Goal: Information Seeking & Learning: Find specific fact

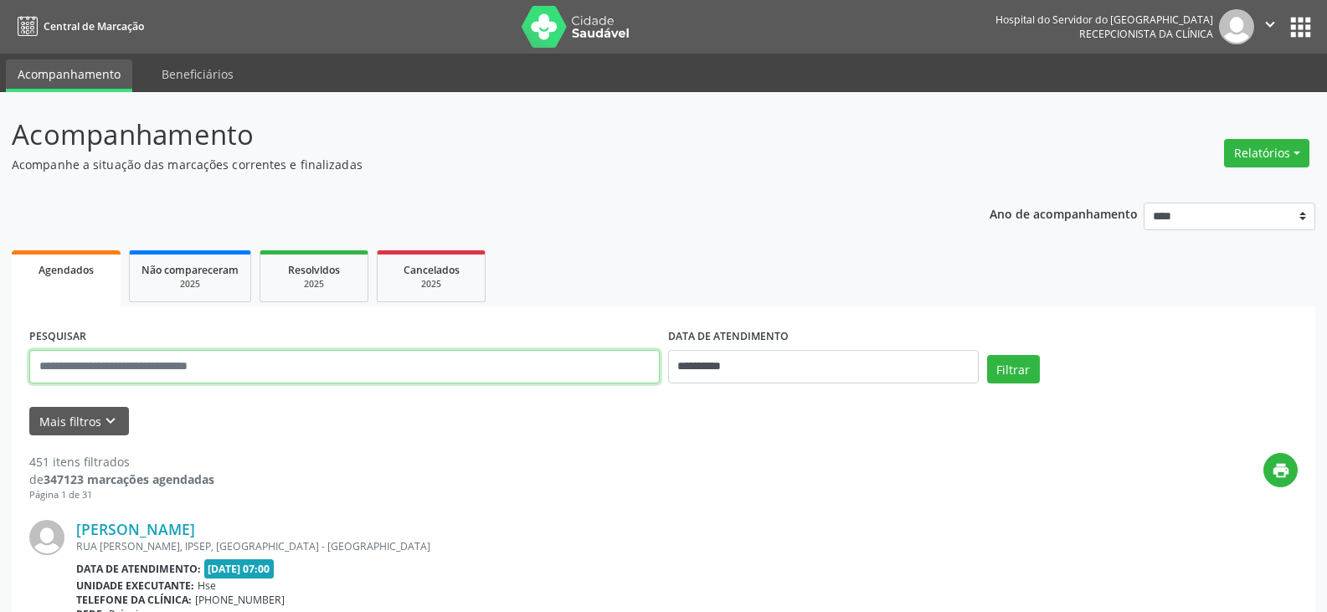
click at [216, 370] on input "text" at bounding box center [344, 366] width 630 height 33
type input "**********"
click at [987, 355] on button "Filtrar" at bounding box center [1013, 369] width 53 height 28
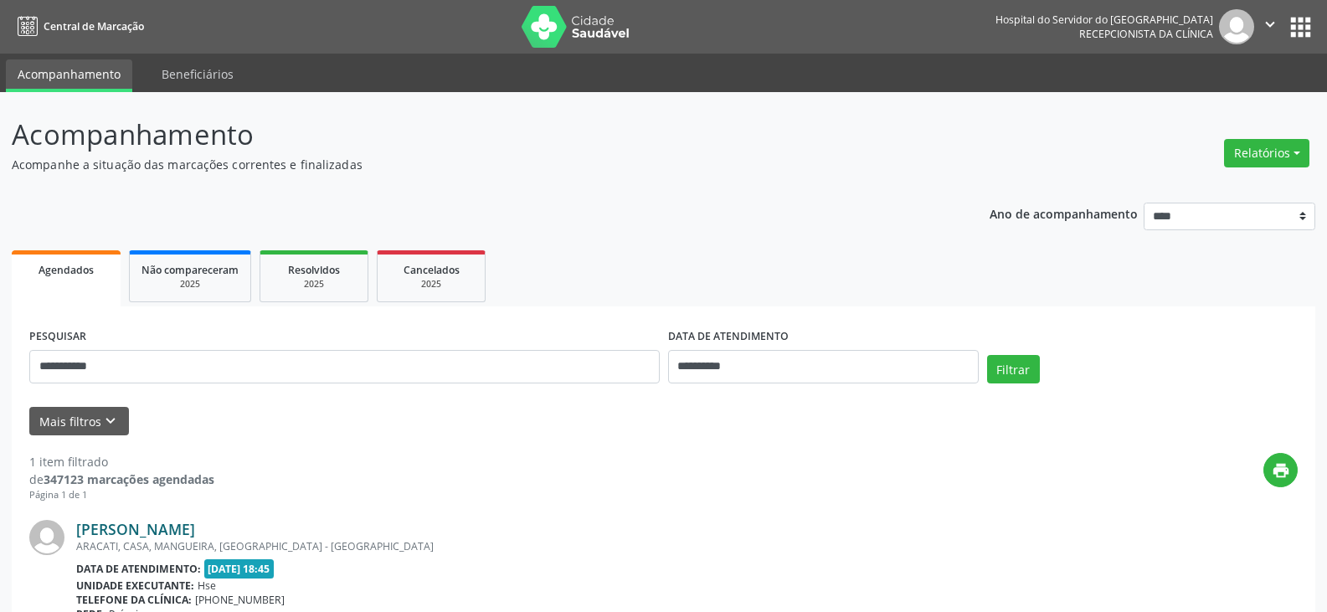
click at [165, 537] on link "[PERSON_NAME]" at bounding box center [135, 529] width 119 height 18
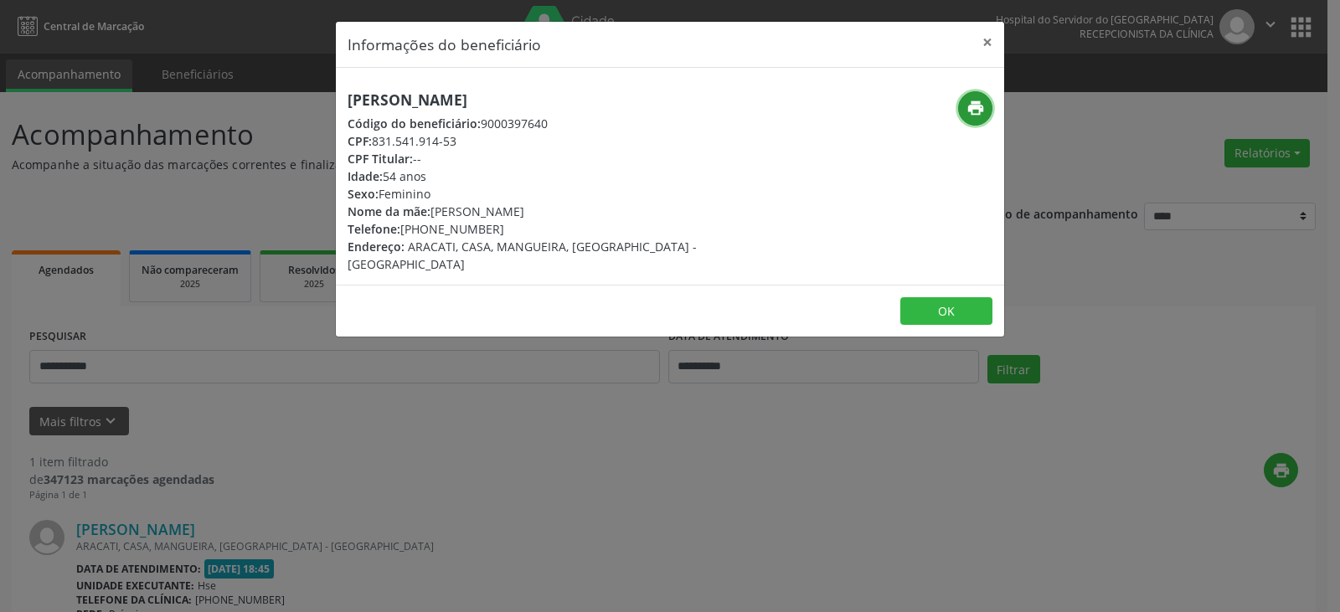
click at [969, 111] on icon "print" at bounding box center [975, 108] width 18 height 18
drag, startPoint x: 426, startPoint y: 227, endPoint x: 506, endPoint y: 227, distance: 79.5
click at [506, 227] on div "Telefone: [PHONE_NUMBER]" at bounding box center [558, 229] width 422 height 18
copy div "9665-5956"
click at [979, 42] on button "×" at bounding box center [986, 42] width 33 height 41
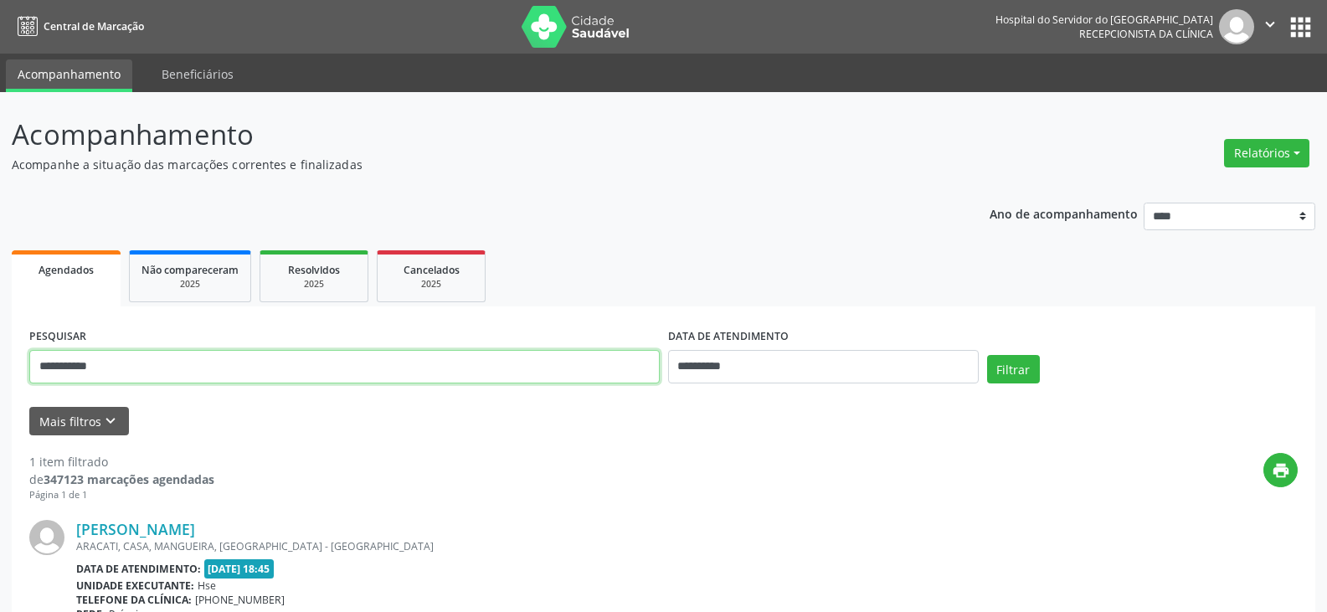
drag, startPoint x: 224, startPoint y: 352, endPoint x: 18, endPoint y: 337, distance: 206.4
click at [20, 344] on div "**********" at bounding box center [664, 540] width 1304 height 469
type input "**********"
click at [987, 355] on button "Filtrar" at bounding box center [1013, 369] width 53 height 28
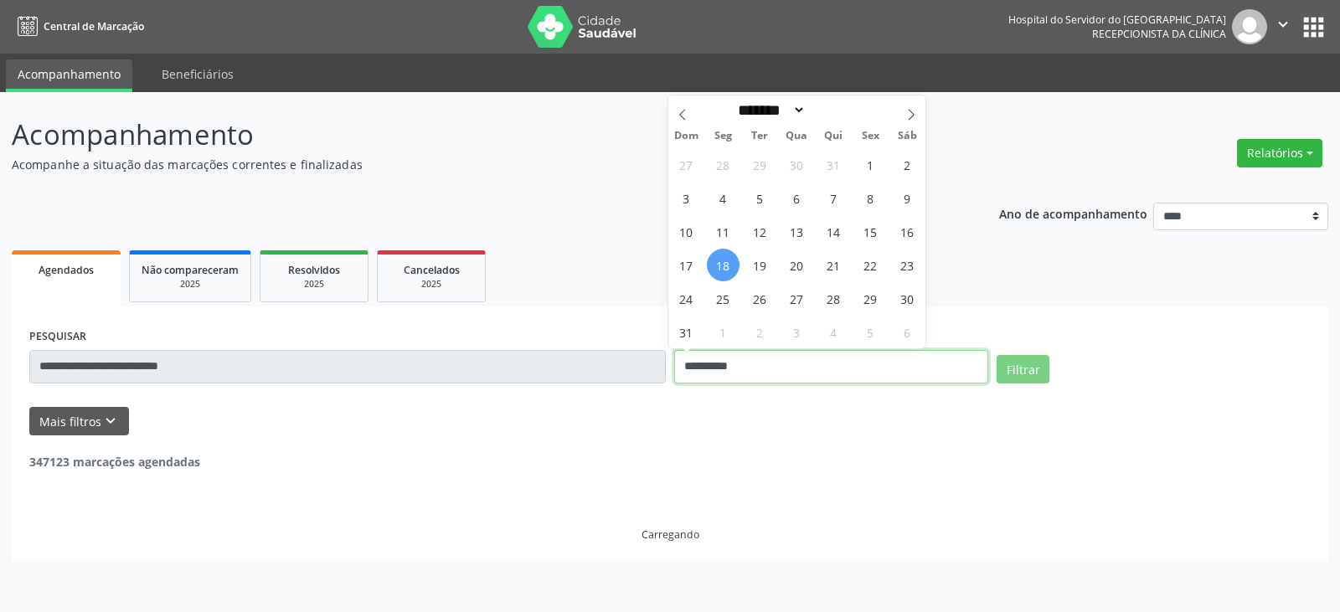
click at [733, 365] on input "**********" at bounding box center [831, 366] width 314 height 33
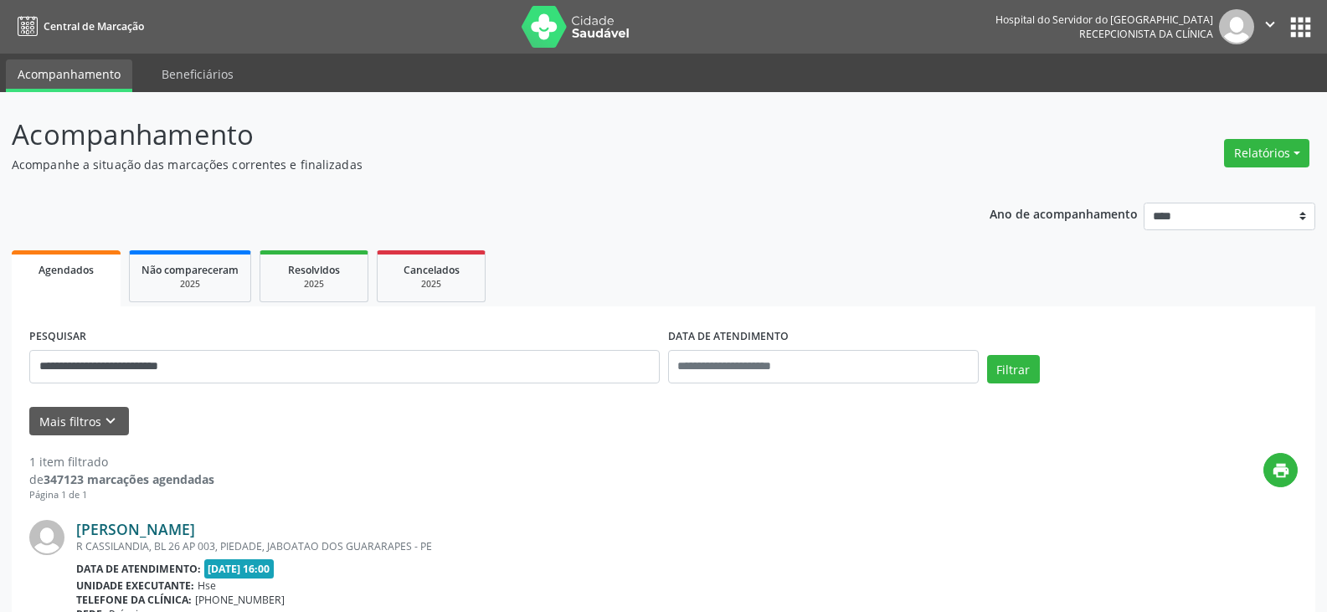
click at [128, 527] on link "[PERSON_NAME]" at bounding box center [135, 529] width 119 height 18
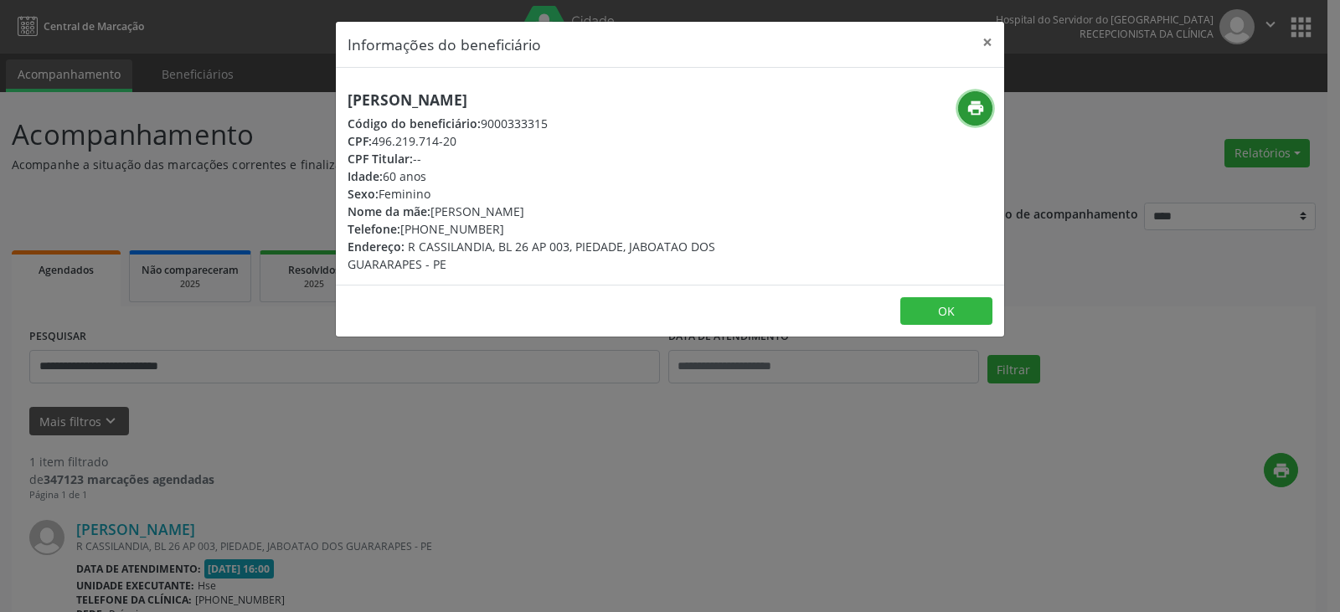
click at [978, 112] on icon "print" at bounding box center [975, 108] width 18 height 18
click at [978, 51] on button "×" at bounding box center [986, 42] width 33 height 41
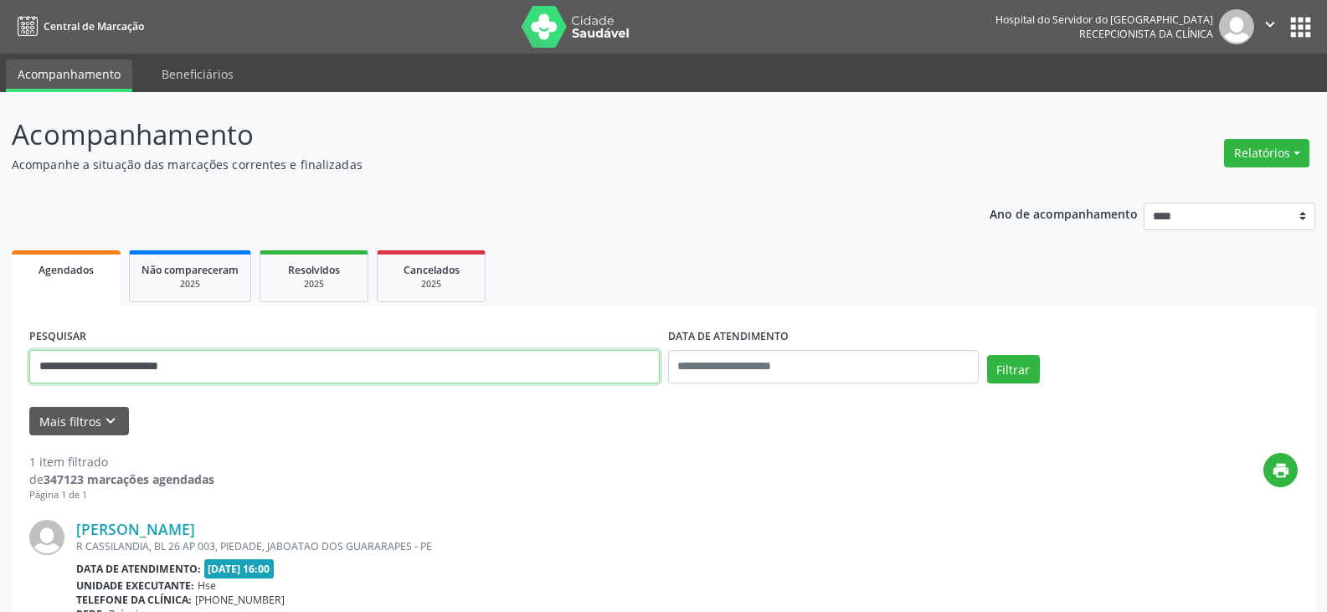
drag, startPoint x: 266, startPoint y: 357, endPoint x: 0, endPoint y: 357, distance: 266.2
click at [0, 357] on div "**********" at bounding box center [663, 439] width 1327 height 695
type input "**********"
click at [987, 355] on button "Filtrar" at bounding box center [1013, 369] width 53 height 28
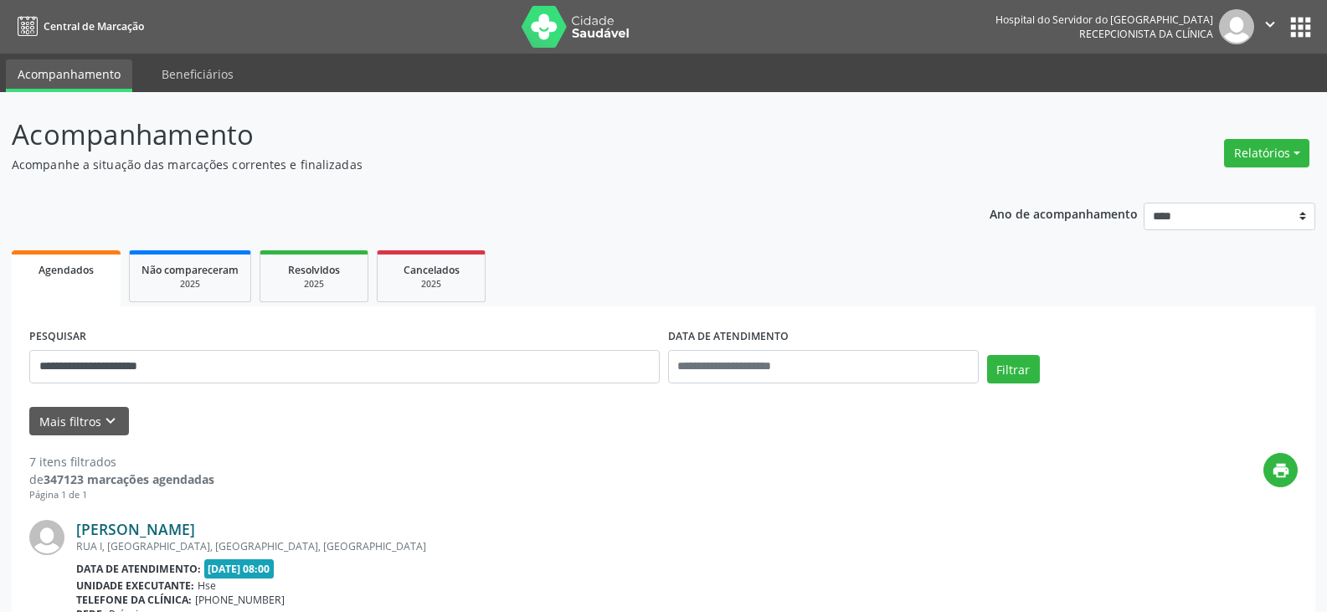
click at [191, 522] on link "[PERSON_NAME]" at bounding box center [135, 529] width 119 height 18
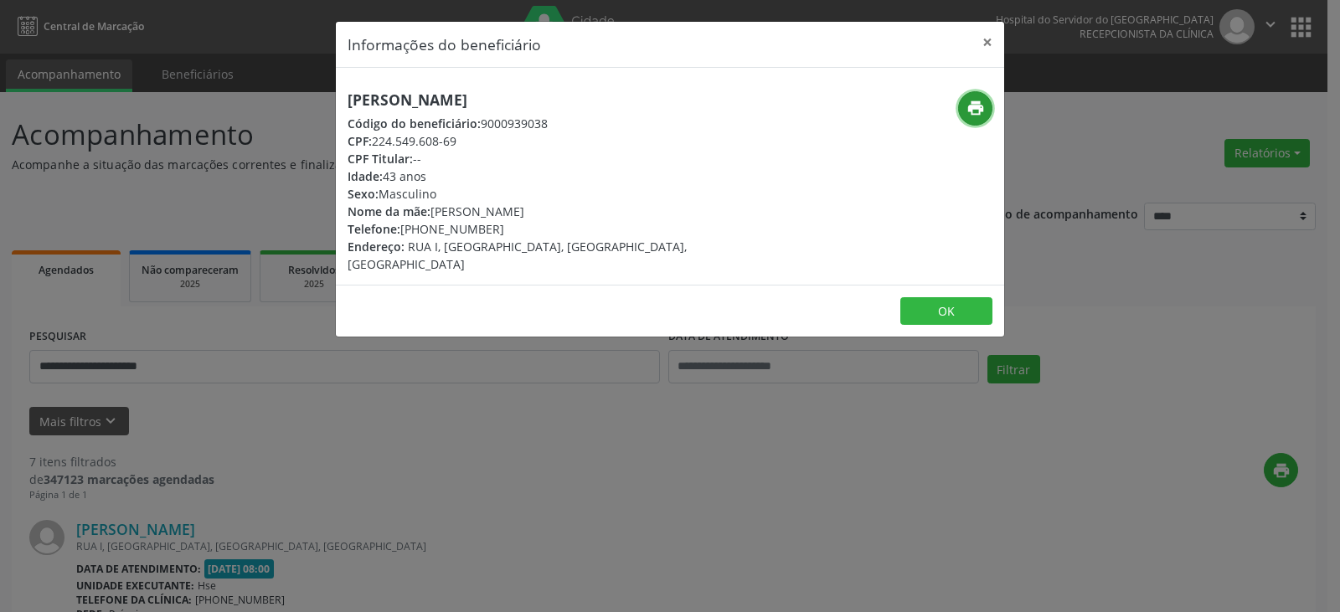
click at [974, 108] on icon "print" at bounding box center [975, 108] width 18 height 18
drag, startPoint x: 376, startPoint y: 143, endPoint x: 456, endPoint y: 141, distance: 80.4
click at [456, 141] on div "CPF: 224.549.608-69" at bounding box center [558, 141] width 422 height 18
copy div "224.549.608-69"
drag, startPoint x: 426, startPoint y: 234, endPoint x: 504, endPoint y: 229, distance: 78.0
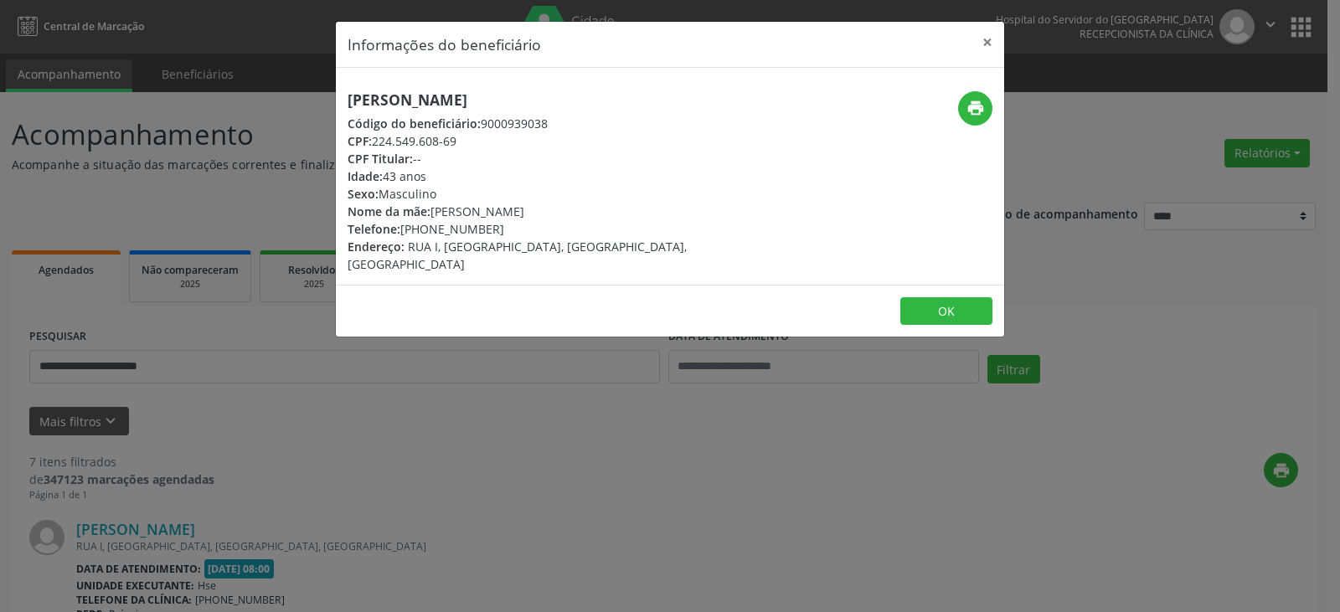
click at [501, 228] on div "Telefone: [PHONE_NUMBER]" at bounding box center [558, 229] width 422 height 18
copy div "99412-9190"
click at [979, 39] on button "×" at bounding box center [986, 42] width 33 height 41
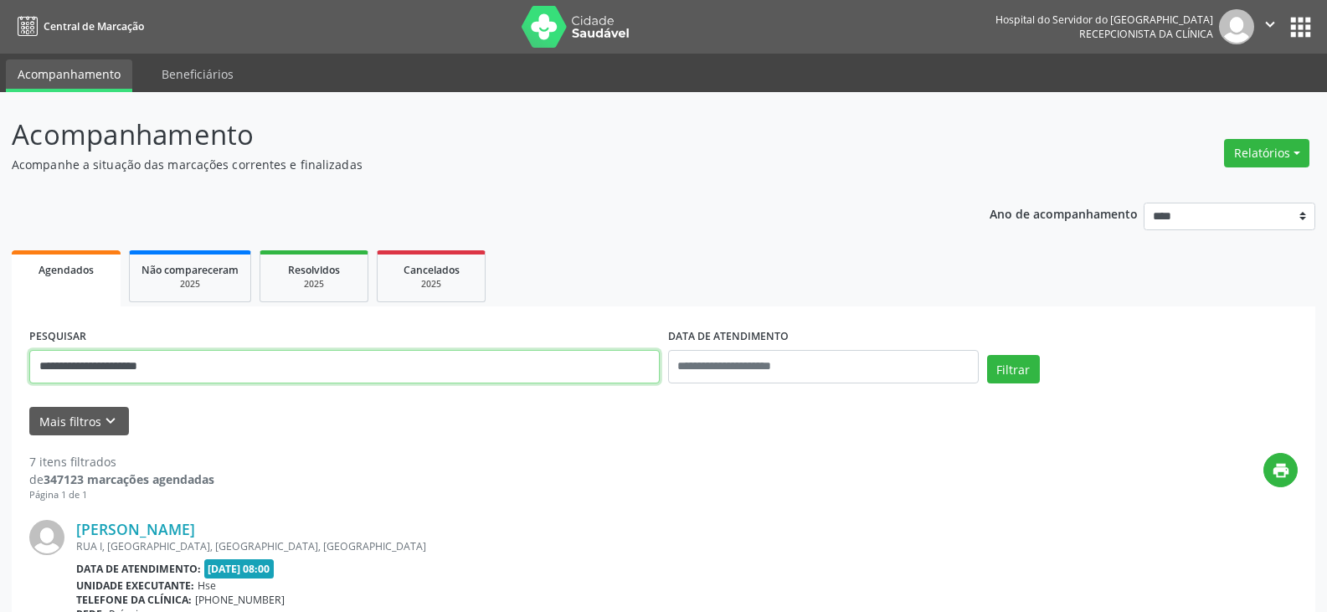
drag, startPoint x: 352, startPoint y: 368, endPoint x: 0, endPoint y: 370, distance: 351.6
click at [987, 355] on button "Filtrar" at bounding box center [1013, 369] width 53 height 28
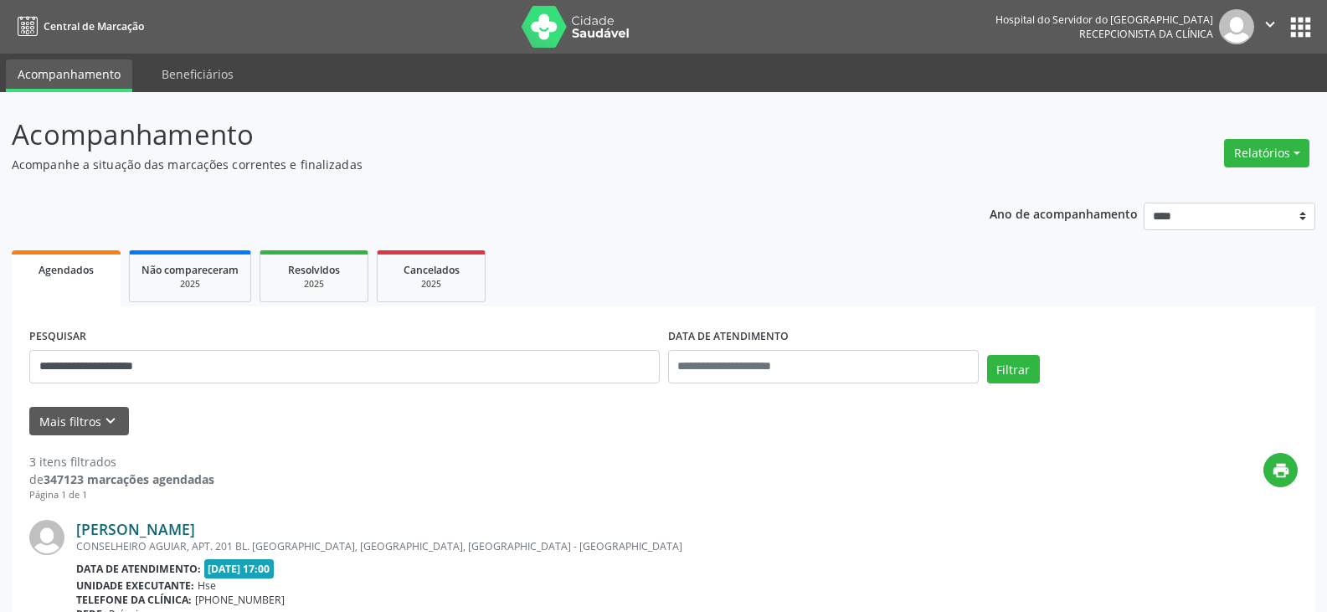
click at [115, 527] on link "[PERSON_NAME]" at bounding box center [135, 529] width 119 height 18
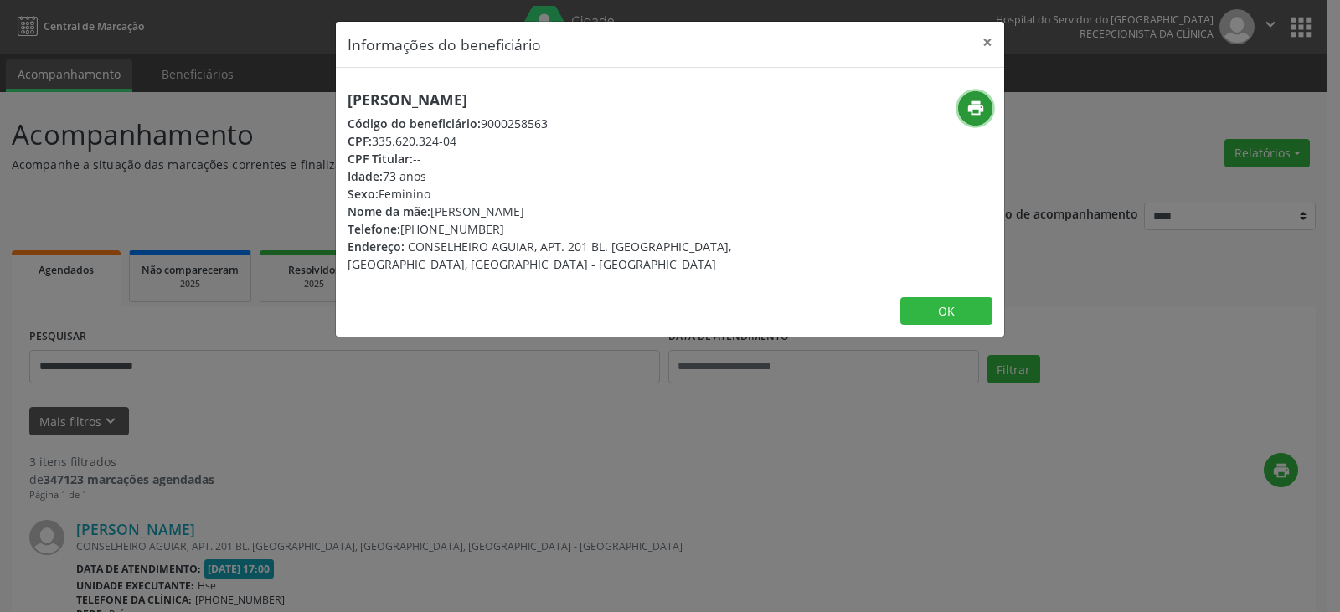
click at [981, 100] on icon "print" at bounding box center [975, 108] width 18 height 18
drag, startPoint x: 427, startPoint y: 230, endPoint x: 549, endPoint y: 229, distance: 122.2
click at [549, 229] on div "Telefone: [PHONE_NUMBER]" at bounding box center [558, 229] width 422 height 18
copy div "98889-7114"
click at [976, 41] on button "×" at bounding box center [986, 42] width 33 height 41
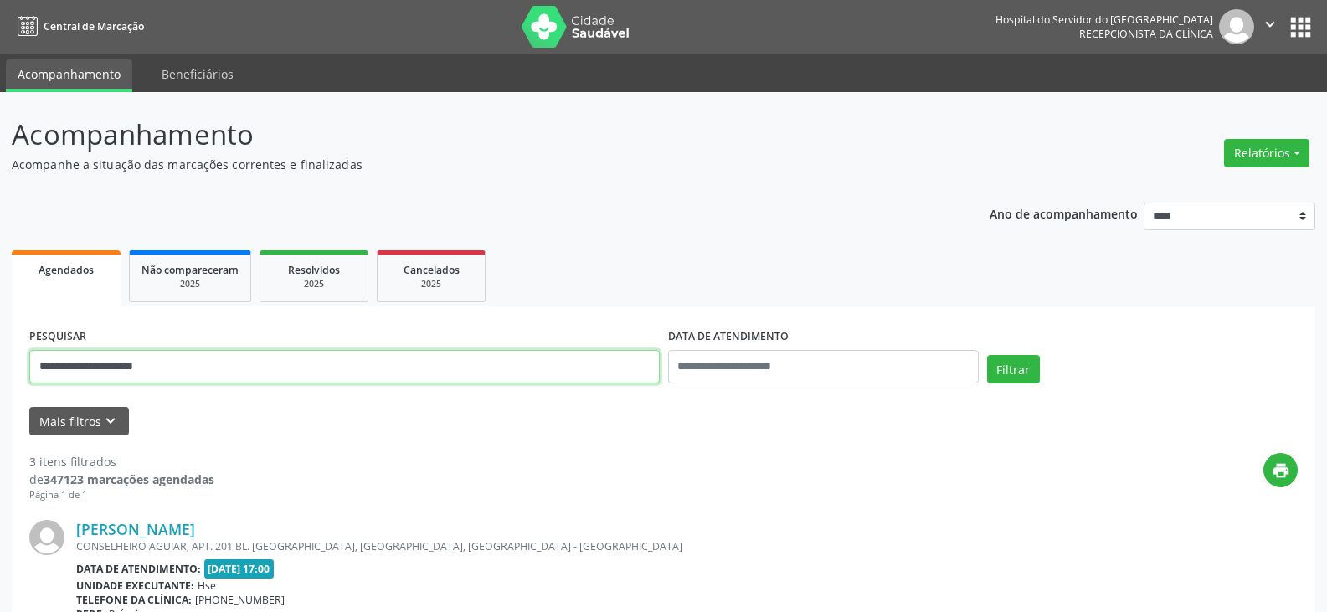
drag, startPoint x: 314, startPoint y: 372, endPoint x: 0, endPoint y: 372, distance: 314.0
type input "**********"
click at [987, 355] on button "Filtrar" at bounding box center [1013, 369] width 53 height 28
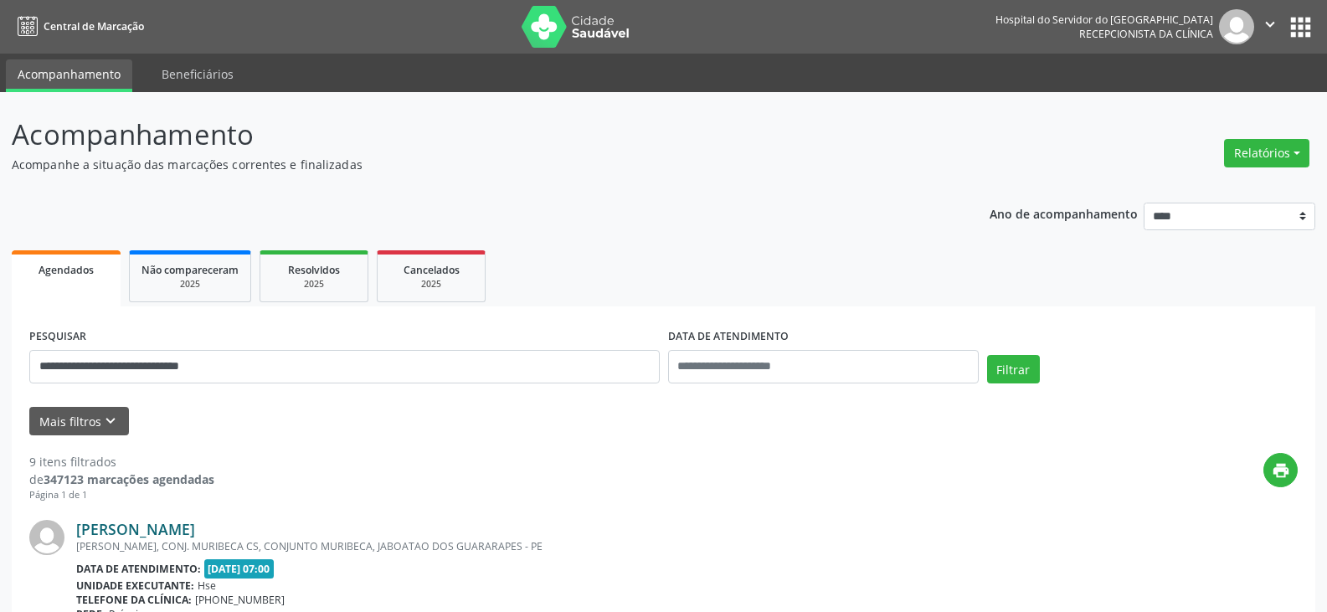
click at [171, 523] on link "[PERSON_NAME]" at bounding box center [135, 529] width 119 height 18
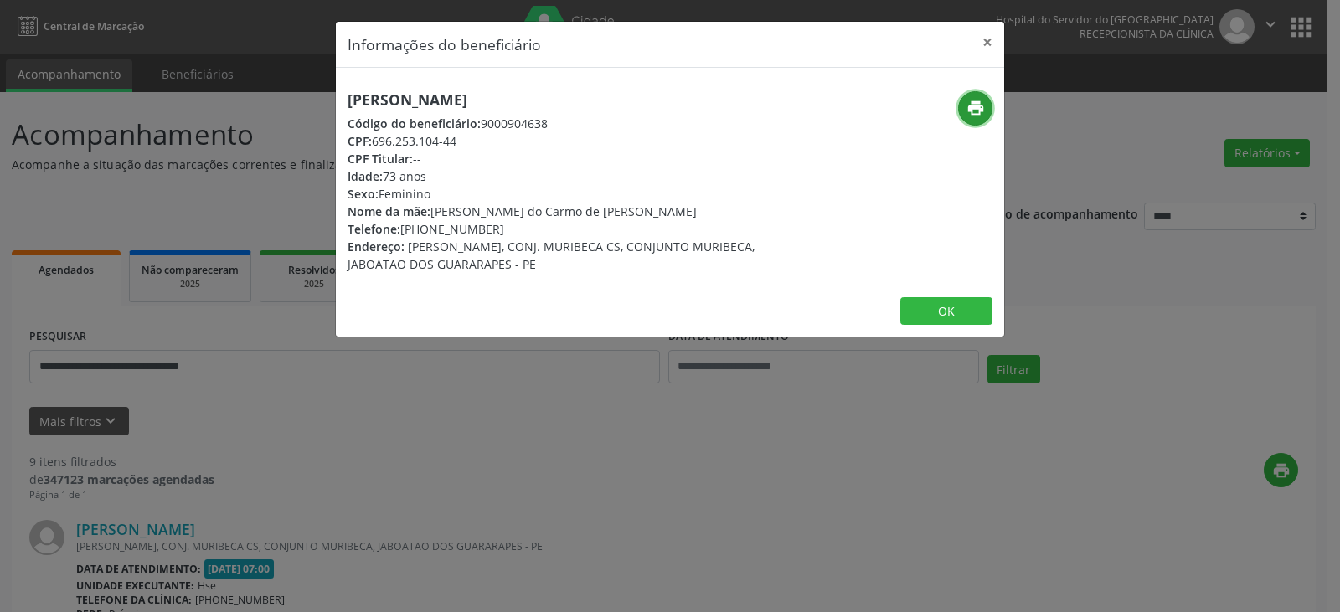
click at [972, 103] on icon "print" at bounding box center [975, 108] width 18 height 18
click at [987, 39] on button "×" at bounding box center [986, 42] width 33 height 41
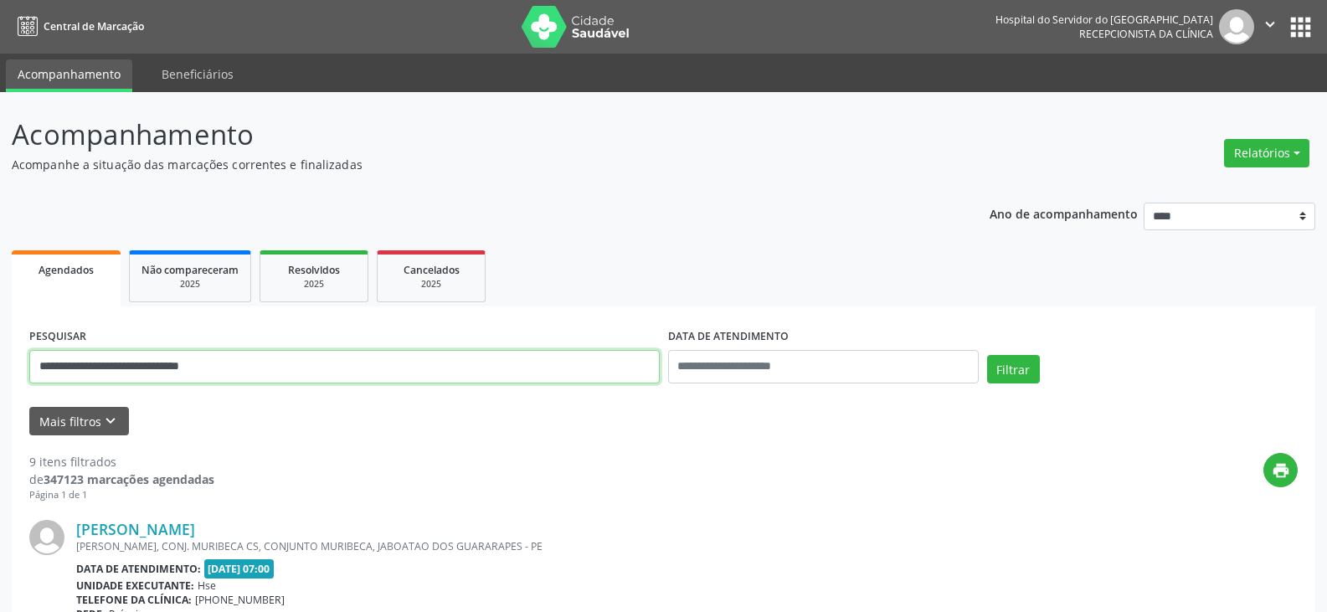
drag, startPoint x: 363, startPoint y: 367, endPoint x: 0, endPoint y: 429, distance: 368.7
click at [987, 355] on button "Filtrar" at bounding box center [1013, 369] width 53 height 28
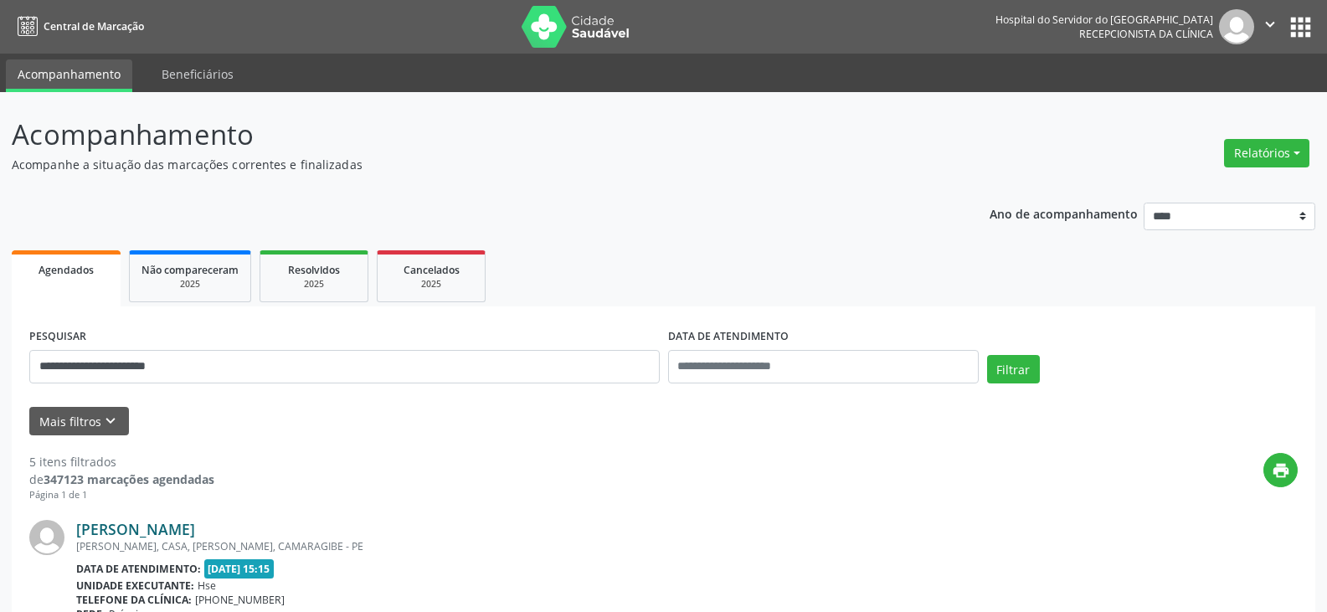
click at [191, 534] on link "[PERSON_NAME]" at bounding box center [135, 529] width 119 height 18
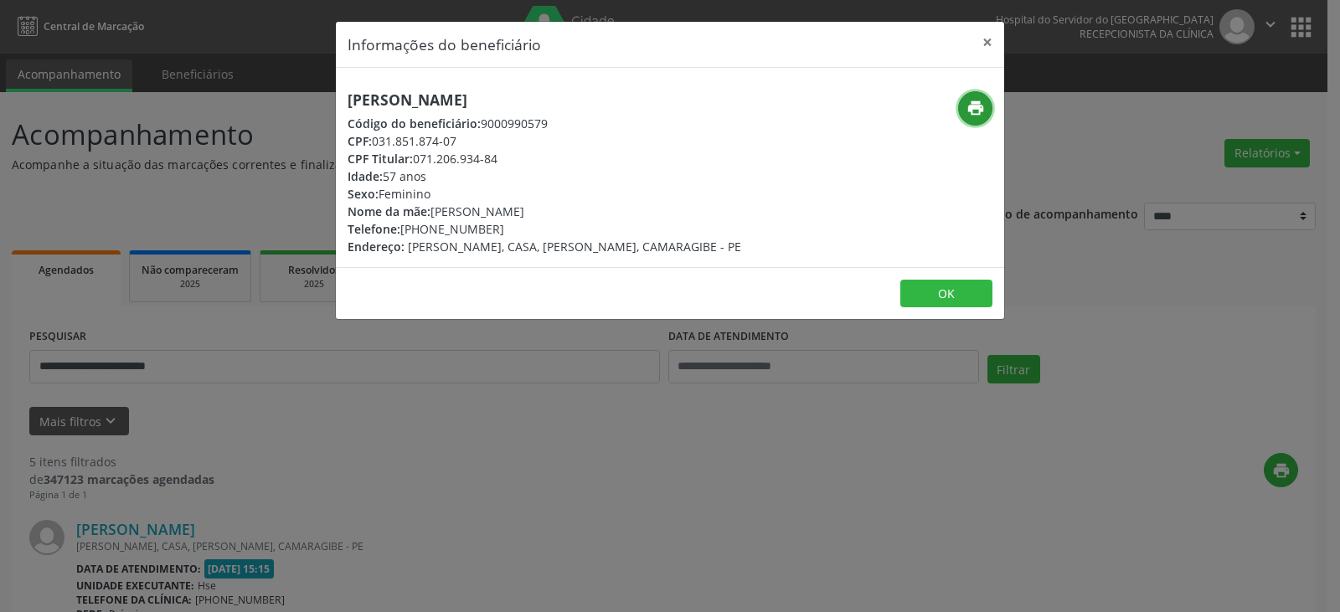
click at [979, 115] on icon "print" at bounding box center [975, 108] width 18 height 18
drag, startPoint x: 415, startPoint y: 159, endPoint x: 507, endPoint y: 161, distance: 92.1
click at [507, 161] on div "CPF Titular: 071.206.934-84" at bounding box center [543, 159] width 393 height 18
copy div "071.206.934-84"
drag, startPoint x: 428, startPoint y: 229, endPoint x: 506, endPoint y: 228, distance: 77.9
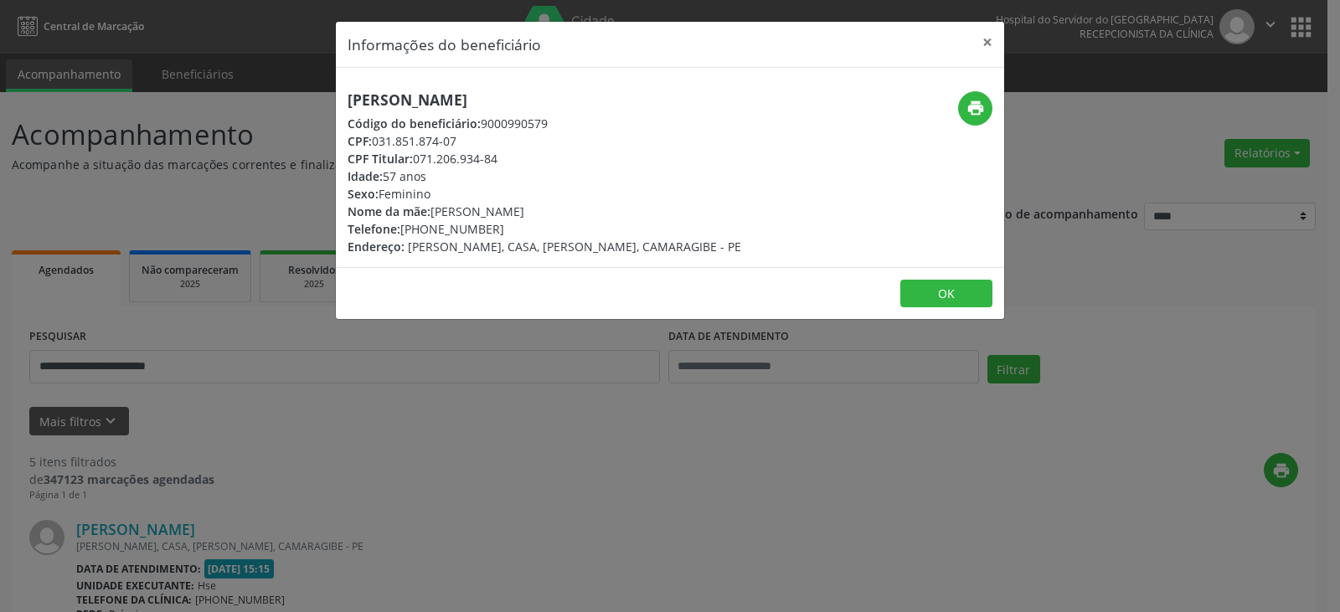
click at [506, 228] on div "Telefone: [PHONE_NUMBER]" at bounding box center [543, 229] width 393 height 18
copy div "98697-1022"
drag, startPoint x: 418, startPoint y: 159, endPoint x: 527, endPoint y: 162, distance: 108.9
click at [527, 162] on div "CPF Titular: 071.206.934-84" at bounding box center [543, 159] width 393 height 18
copy div "071.206.934-84"
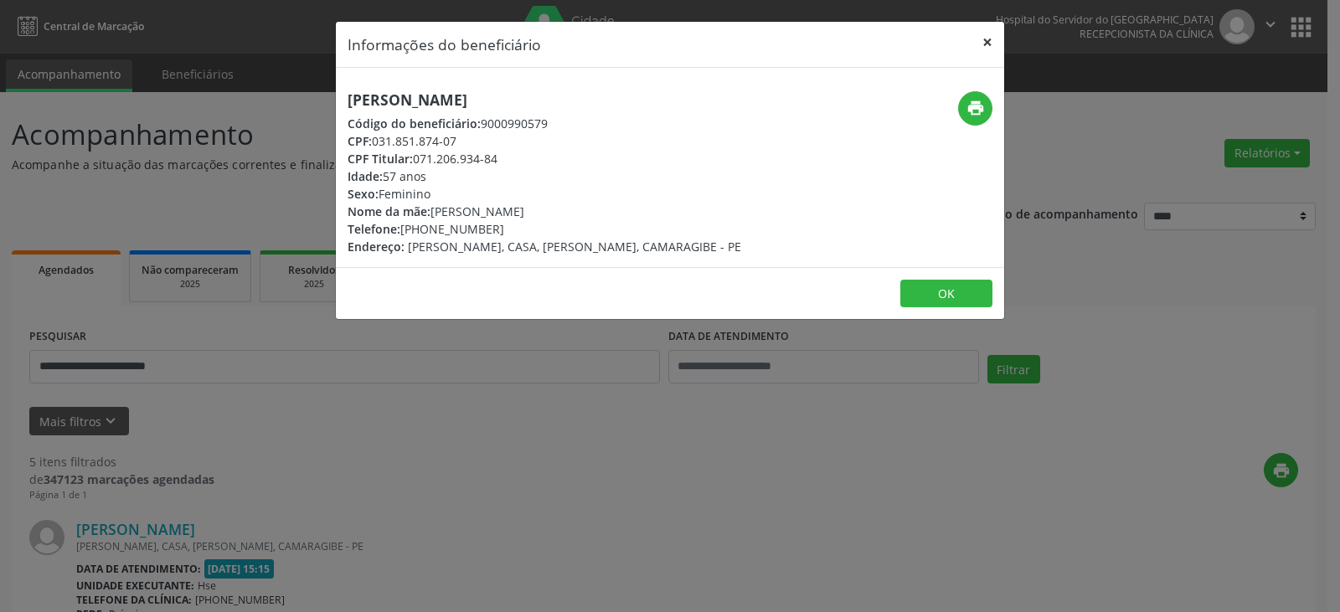
click at [993, 41] on button "×" at bounding box center [986, 42] width 33 height 41
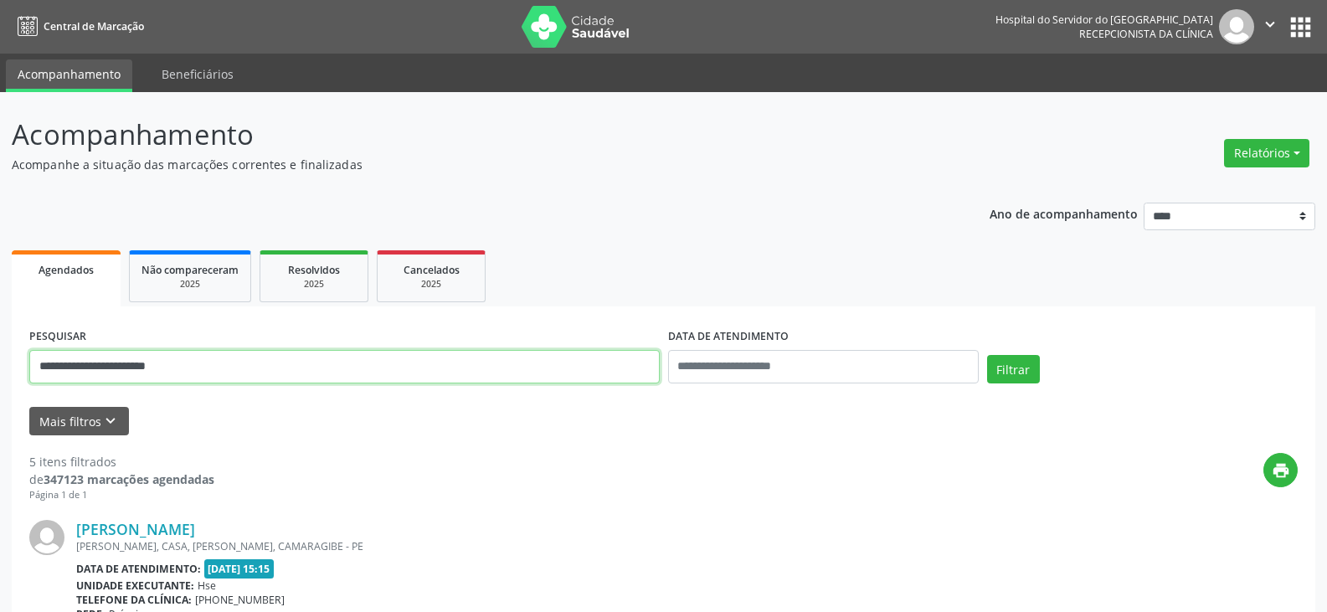
drag, startPoint x: 395, startPoint y: 363, endPoint x: 0, endPoint y: 365, distance: 395.2
paste input "text"
click at [987, 355] on button "Filtrar" at bounding box center [1013, 369] width 53 height 28
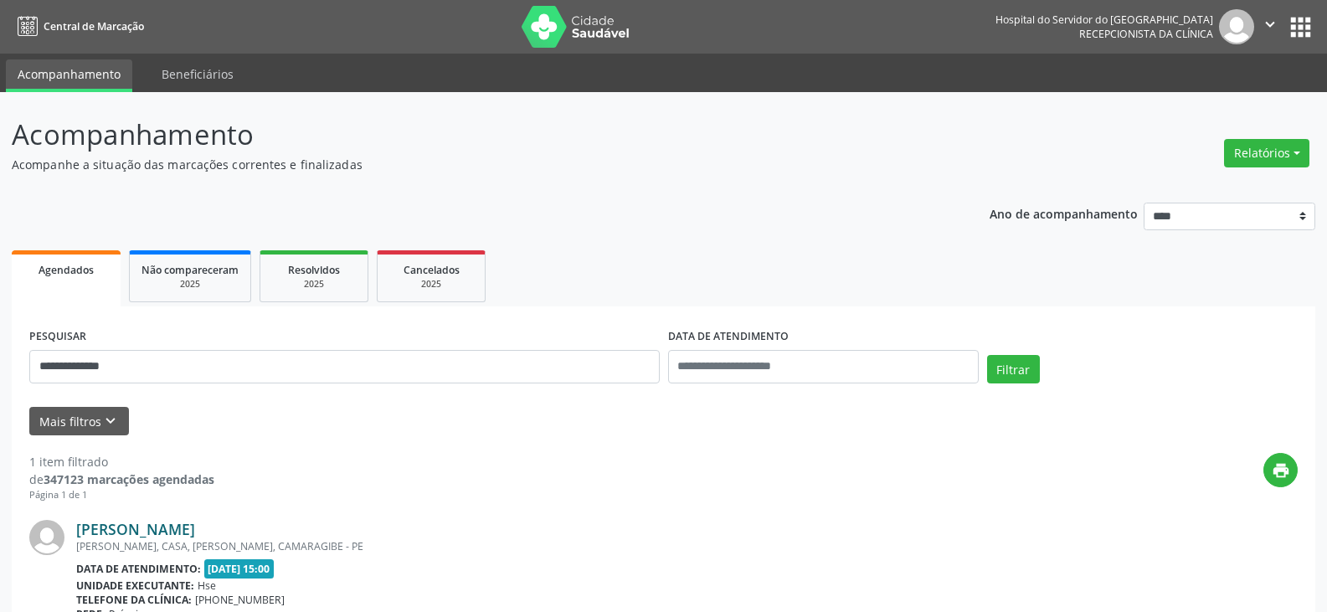
click at [195, 531] on link "[PERSON_NAME]" at bounding box center [135, 529] width 119 height 18
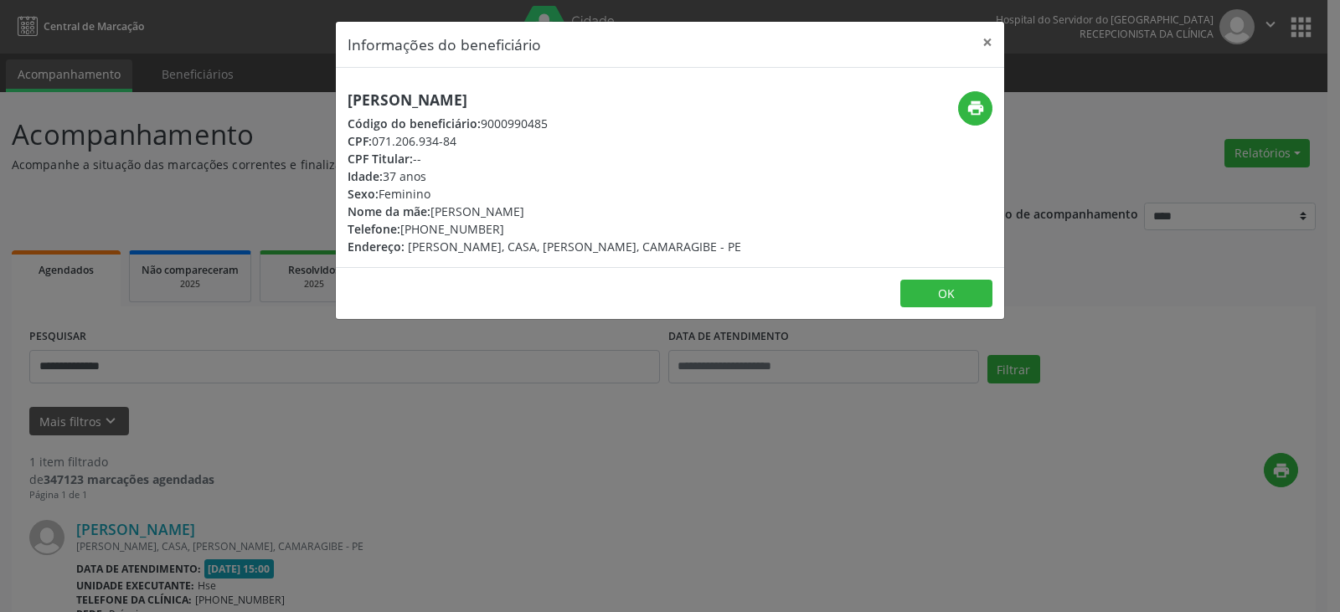
drag, startPoint x: 573, startPoint y: 100, endPoint x: 347, endPoint y: 104, distance: 226.9
click at [347, 104] on div "[PERSON_NAME] Código do beneficiário: 9000990485 CPF: 071.206.934-84 CPF Titula…" at bounding box center [558, 173] width 445 height 164
copy h5 "[PERSON_NAME]"
click at [986, 43] on button "×" at bounding box center [986, 42] width 33 height 41
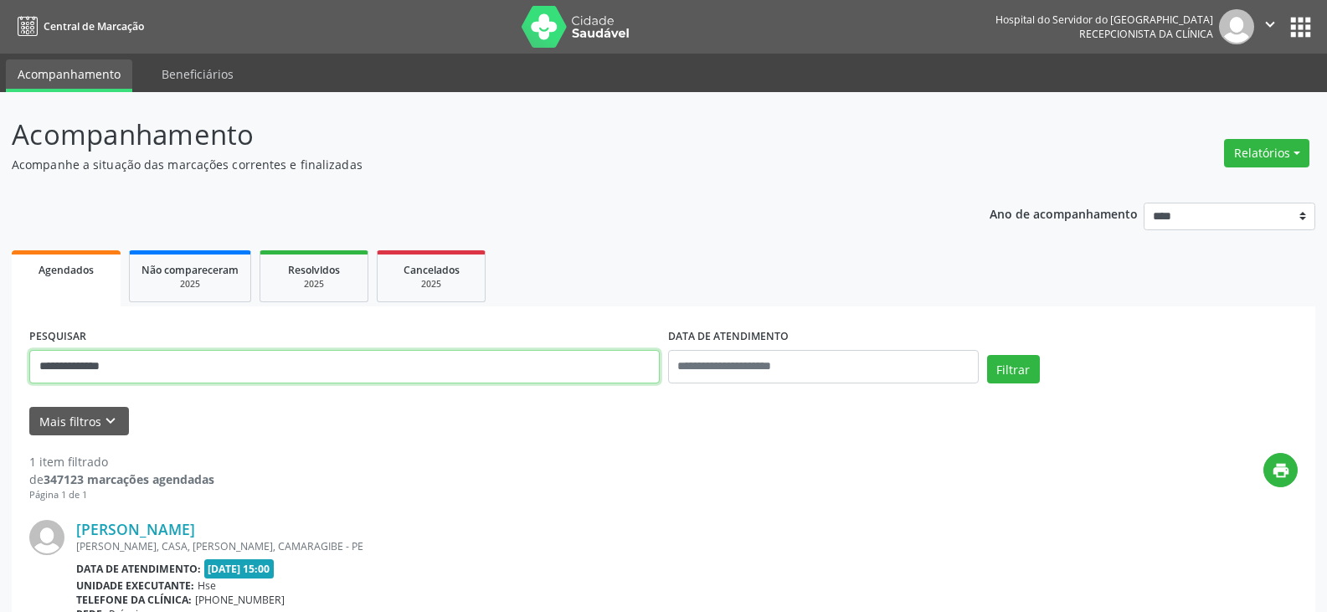
drag, startPoint x: 426, startPoint y: 351, endPoint x: 0, endPoint y: 372, distance: 426.7
click at [0, 372] on div "**********" at bounding box center [663, 439] width 1327 height 695
type input "**********"
click at [987, 355] on button "Filtrar" at bounding box center [1013, 369] width 53 height 28
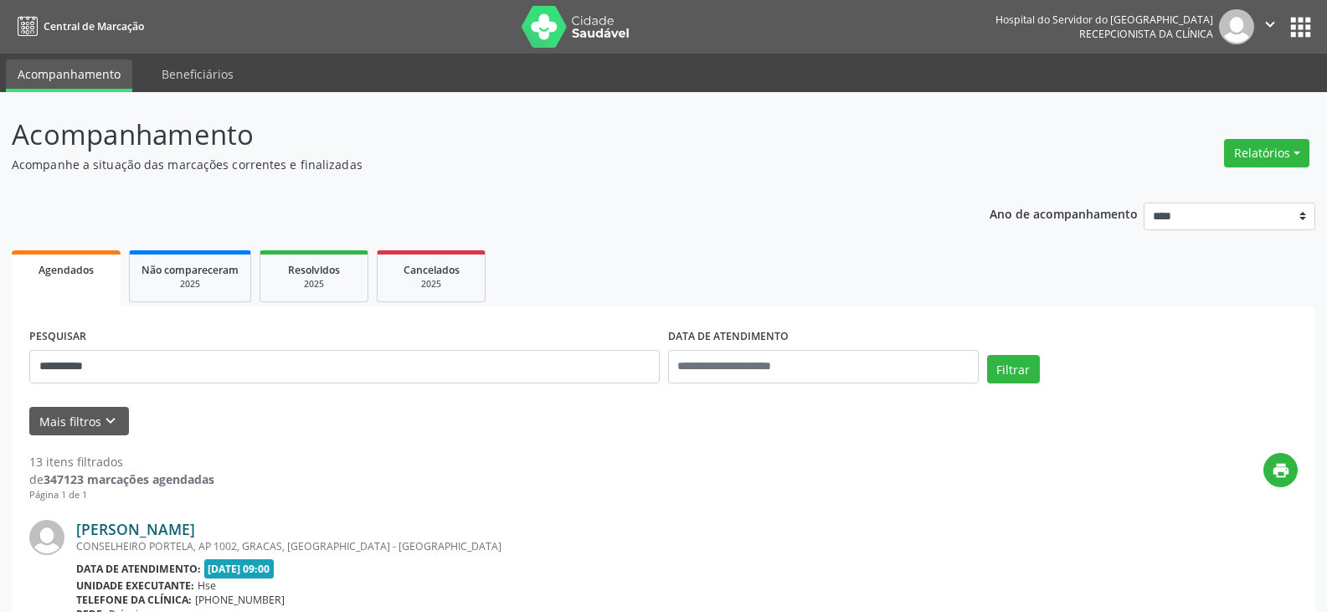
click at [93, 527] on link "[PERSON_NAME]" at bounding box center [135, 529] width 119 height 18
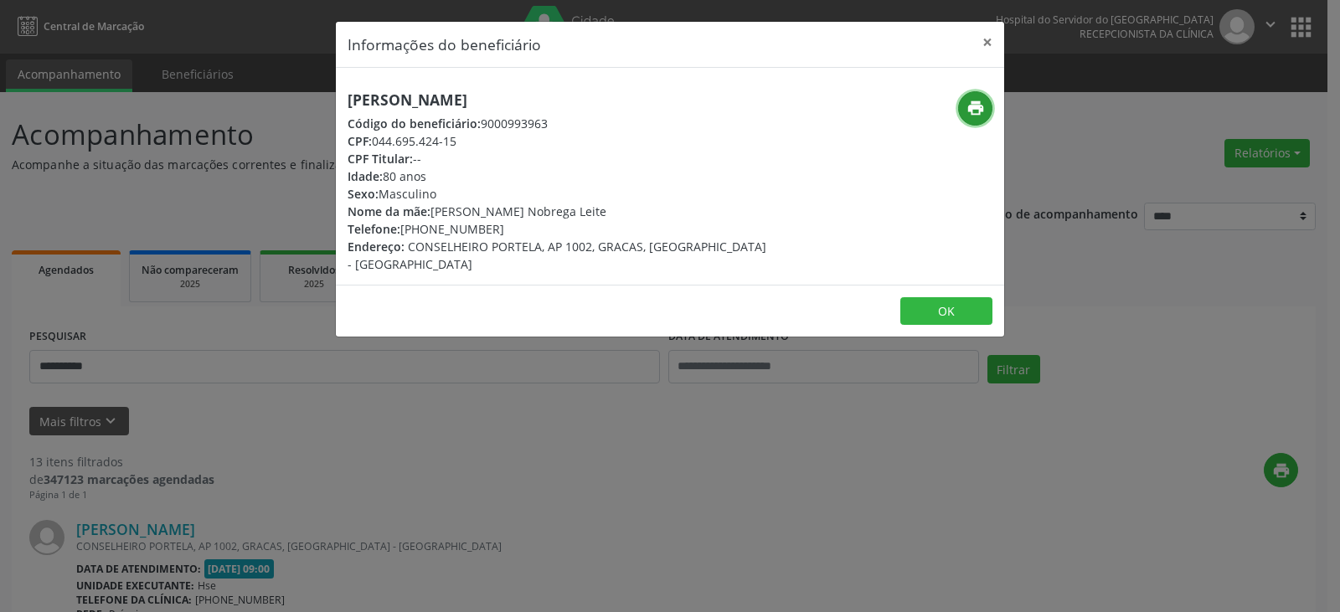
click at [974, 101] on icon "print" at bounding box center [975, 108] width 18 height 18
drag, startPoint x: 426, startPoint y: 230, endPoint x: 506, endPoint y: 228, distance: 79.6
click at [504, 228] on div "Telefone: [PHONE_NUMBER]" at bounding box center [558, 229] width 422 height 18
copy div "3221-5632"
drag, startPoint x: 374, startPoint y: 141, endPoint x: 465, endPoint y: 138, distance: 90.5
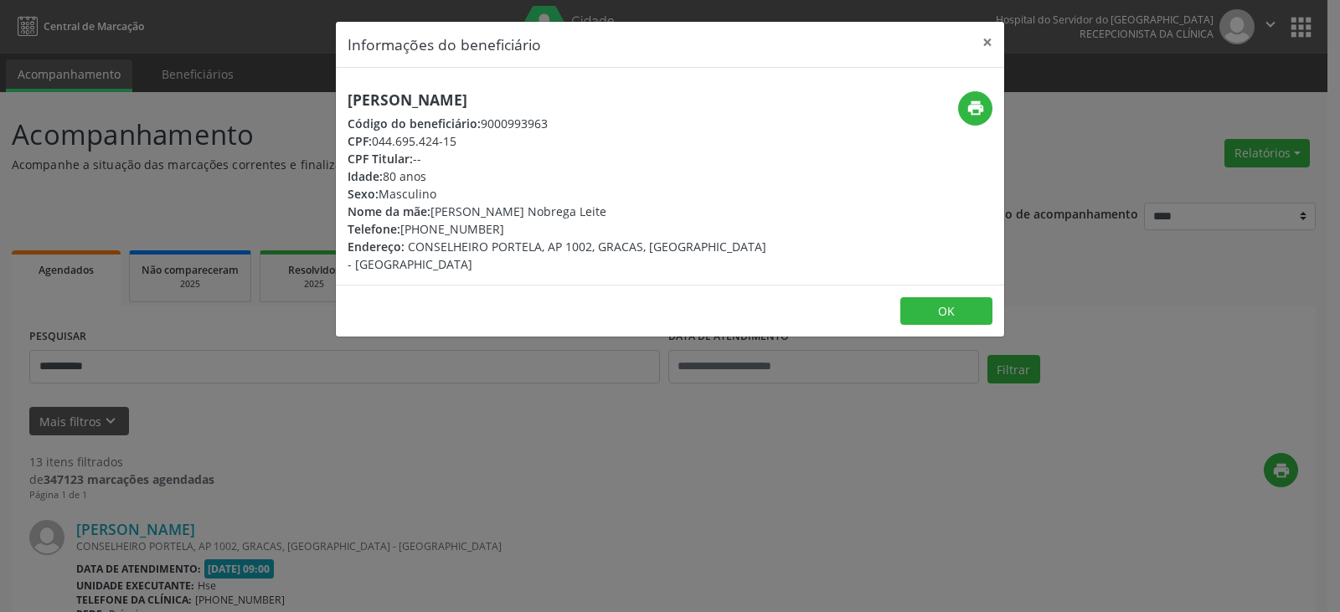
click at [465, 138] on div "CPF: 044.695.424-15" at bounding box center [558, 141] width 422 height 18
copy div "044.695.424-15"
click at [992, 46] on button "×" at bounding box center [986, 42] width 33 height 41
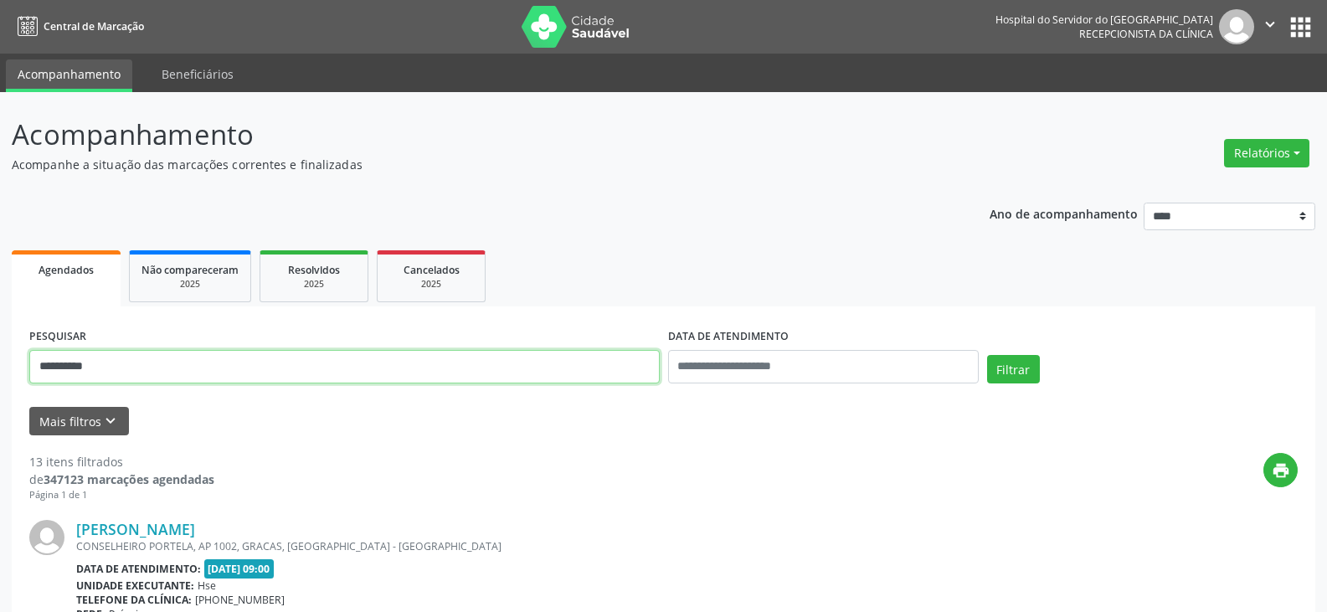
drag, startPoint x: 111, startPoint y: 375, endPoint x: 0, endPoint y: 355, distance: 112.3
click at [253, 360] on input "text" at bounding box center [344, 366] width 630 height 33
click at [341, 375] on input "text" at bounding box center [344, 366] width 630 height 33
type input "**********"
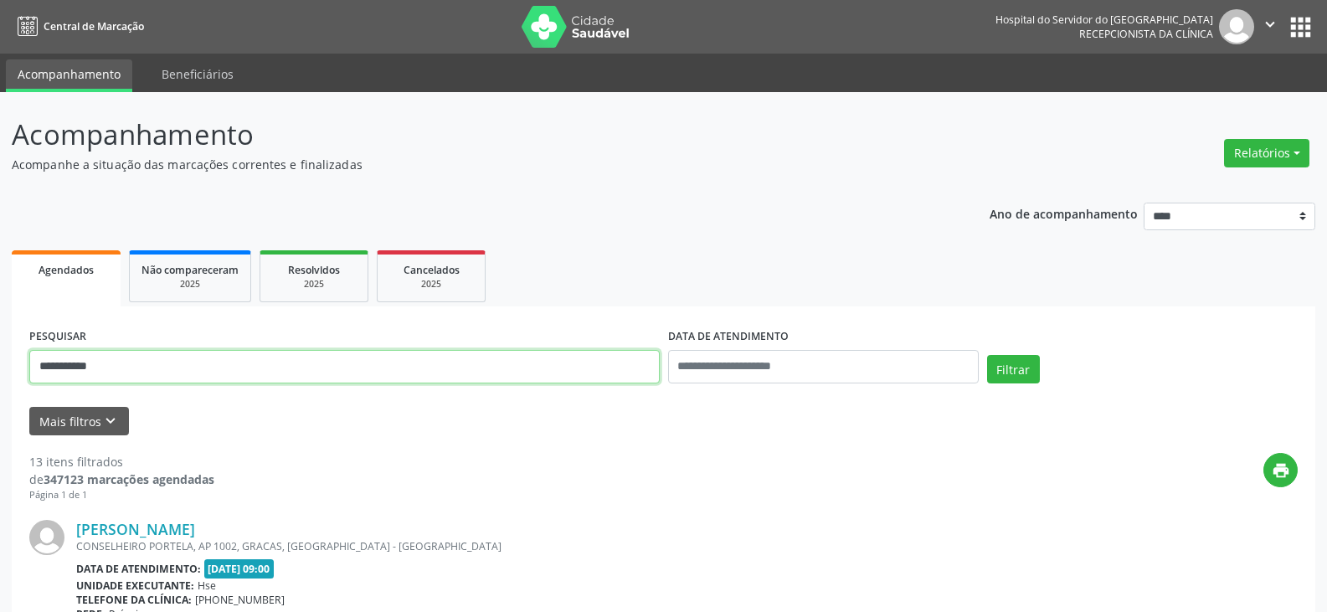
click at [987, 355] on button "Filtrar" at bounding box center [1013, 369] width 53 height 28
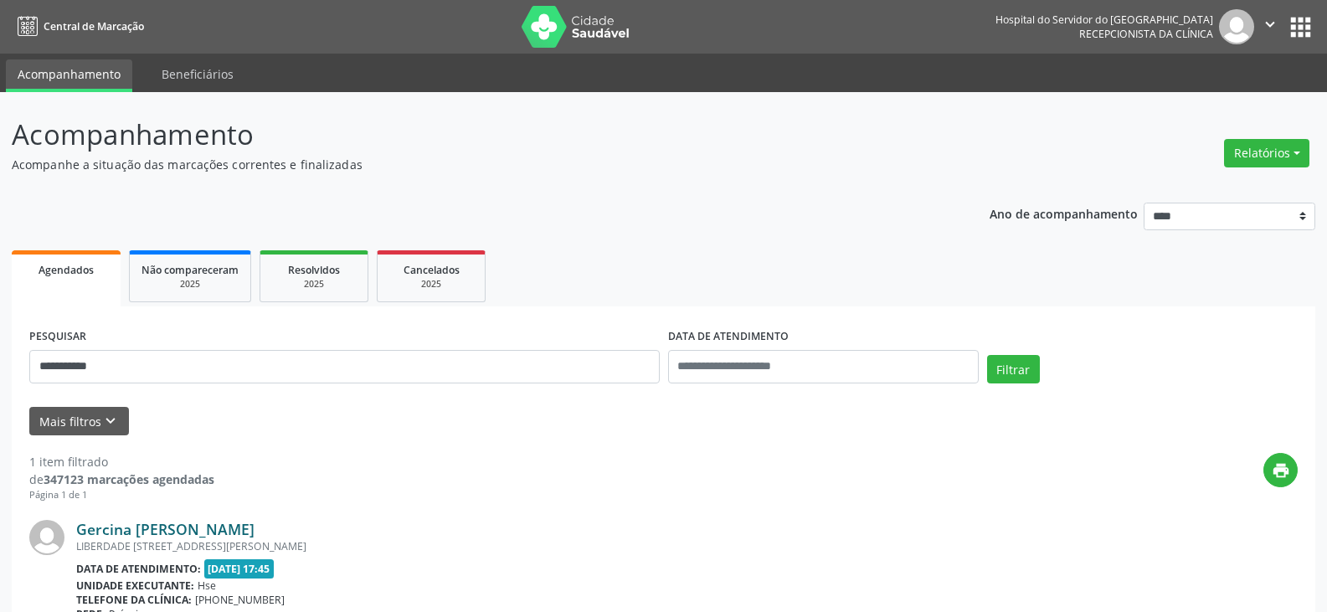
click at [177, 527] on link "Gercina [PERSON_NAME]" at bounding box center [165, 529] width 178 height 18
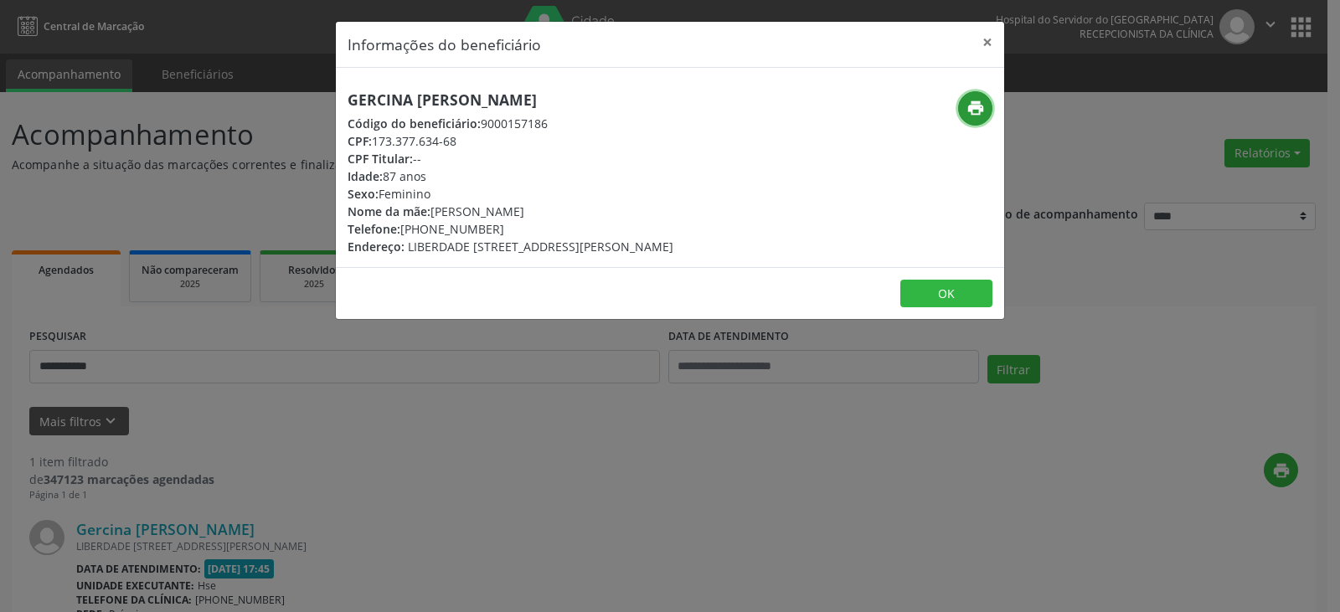
click at [969, 113] on icon "print" at bounding box center [975, 108] width 18 height 18
click at [424, 229] on div "Telefone: [PHONE_NUMBER]" at bounding box center [510, 229] width 326 height 18
drag, startPoint x: 431, startPoint y: 228, endPoint x: 487, endPoint y: 229, distance: 56.1
click at [487, 229] on div "Telefone: [PHONE_NUMBER]" at bounding box center [510, 229] width 326 height 18
drag, startPoint x: 432, startPoint y: 229, endPoint x: 519, endPoint y: 234, distance: 87.2
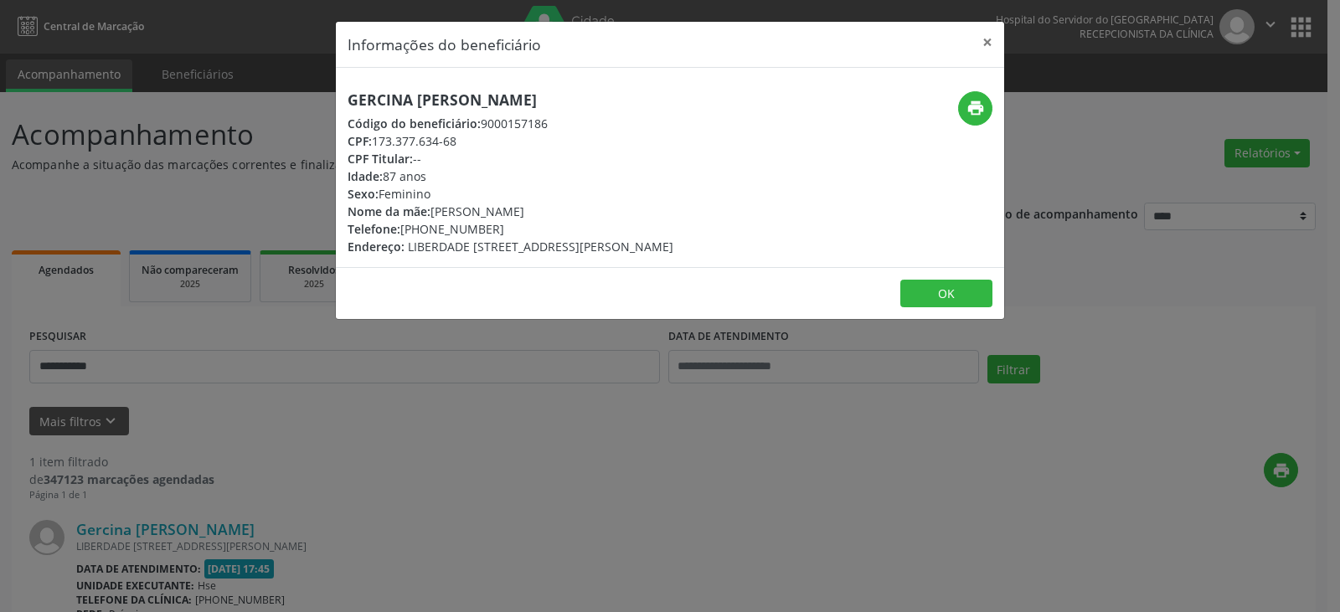
click at [519, 234] on div "Telefone: [PHONE_NUMBER]" at bounding box center [510, 229] width 326 height 18
click at [985, 39] on button "×" at bounding box center [986, 42] width 33 height 41
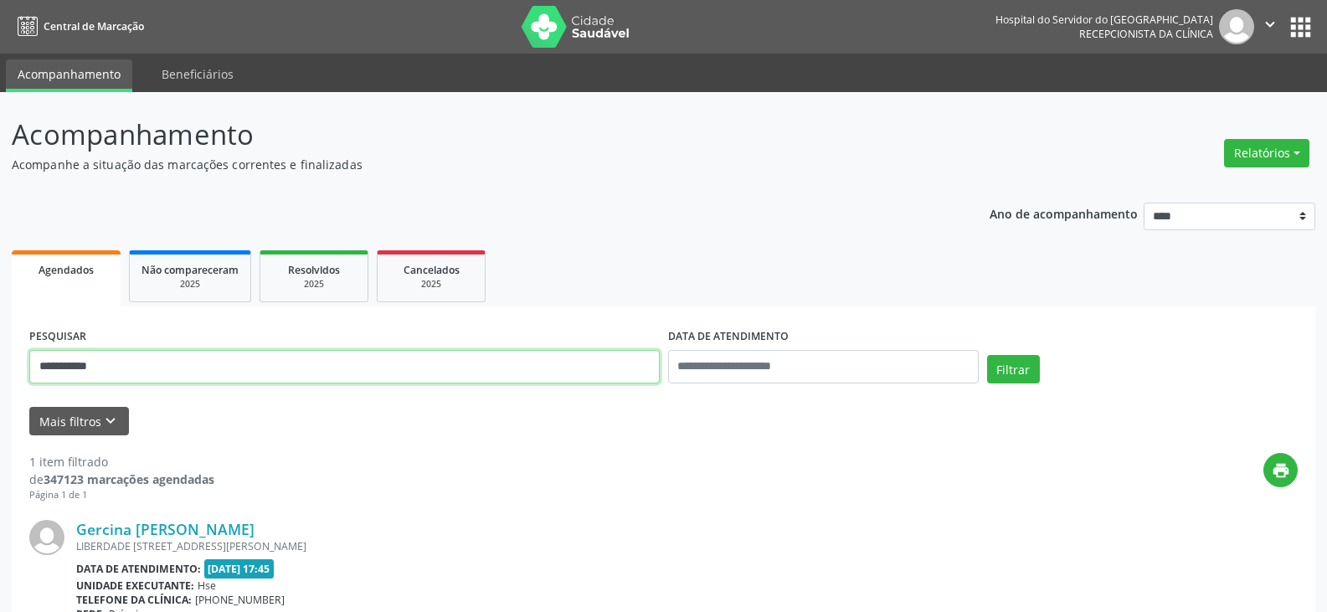
drag, startPoint x: 453, startPoint y: 352, endPoint x: 0, endPoint y: 358, distance: 453.0
click at [0, 358] on div "**********" at bounding box center [663, 439] width 1327 height 695
click at [987, 355] on button "Filtrar" at bounding box center [1013, 369] width 53 height 28
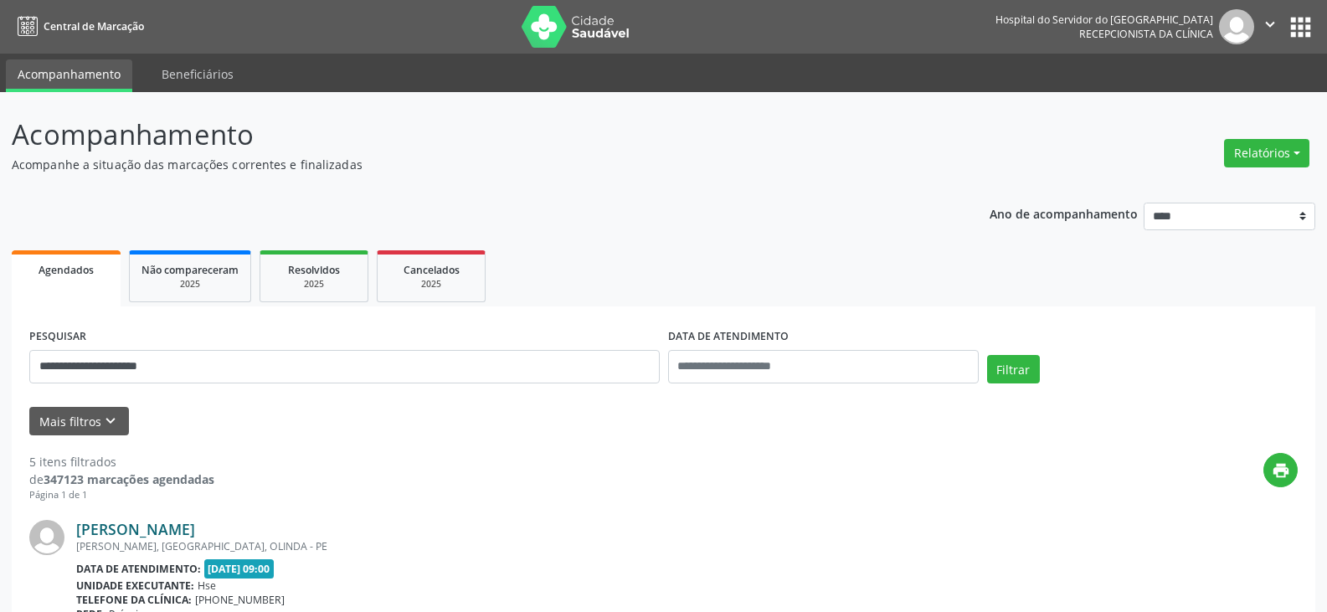
click at [179, 523] on link "[PERSON_NAME]" at bounding box center [135, 529] width 119 height 18
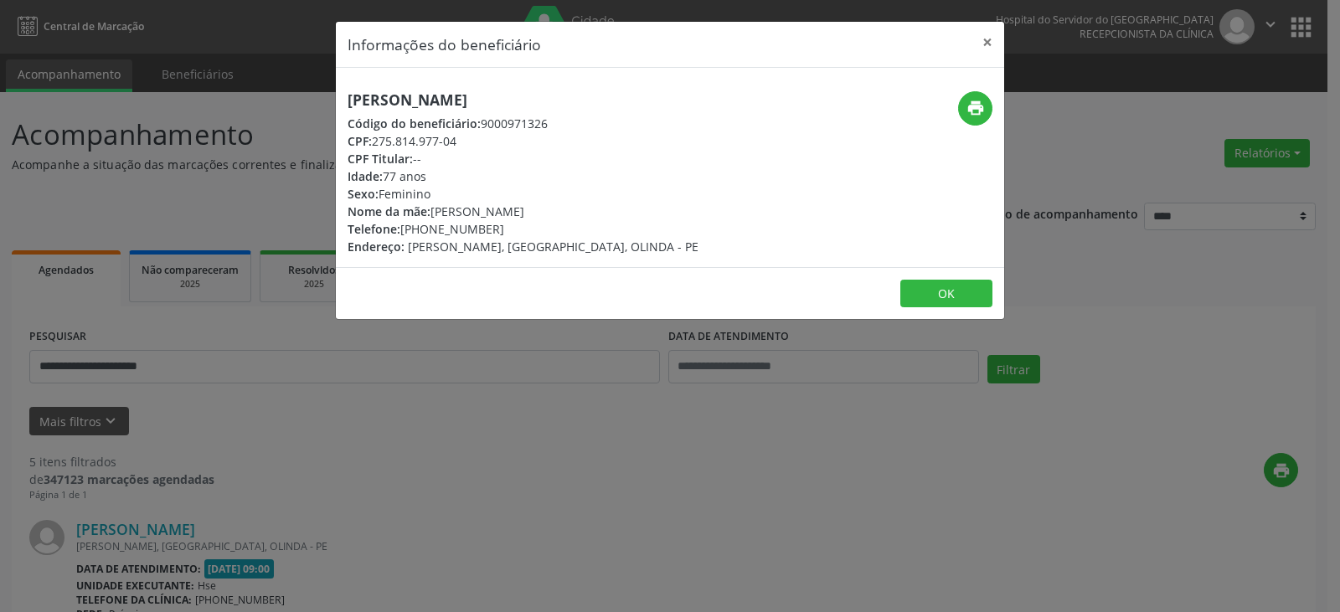
drag, startPoint x: 568, startPoint y: 97, endPoint x: 342, endPoint y: 100, distance: 226.9
click at [342, 100] on div "[PERSON_NAME] Código do beneficiário: 9000971326 CPF: 275.814.977-04 CPF Titula…" at bounding box center [558, 173] width 445 height 164
click at [984, 38] on button "×" at bounding box center [986, 42] width 33 height 41
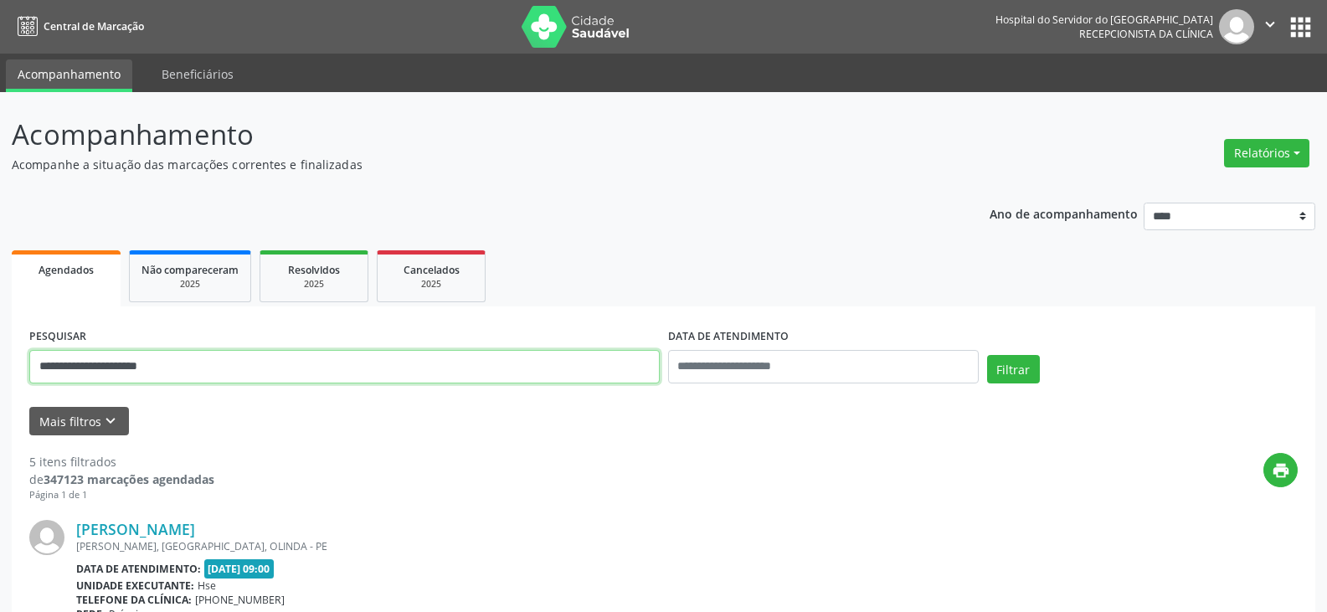
drag, startPoint x: 262, startPoint y: 360, endPoint x: 0, endPoint y: 364, distance: 262.1
type input "**********"
click at [987, 355] on button "Filtrar" at bounding box center [1013, 369] width 53 height 28
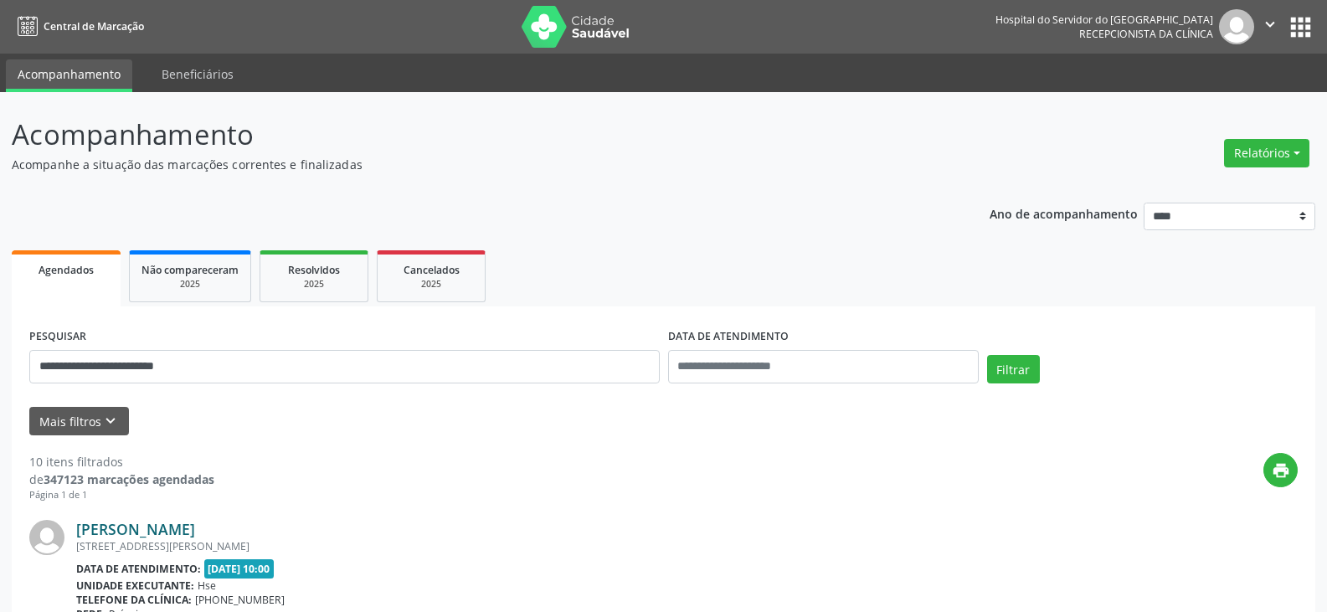
click at [195, 532] on link "[PERSON_NAME]" at bounding box center [135, 529] width 119 height 18
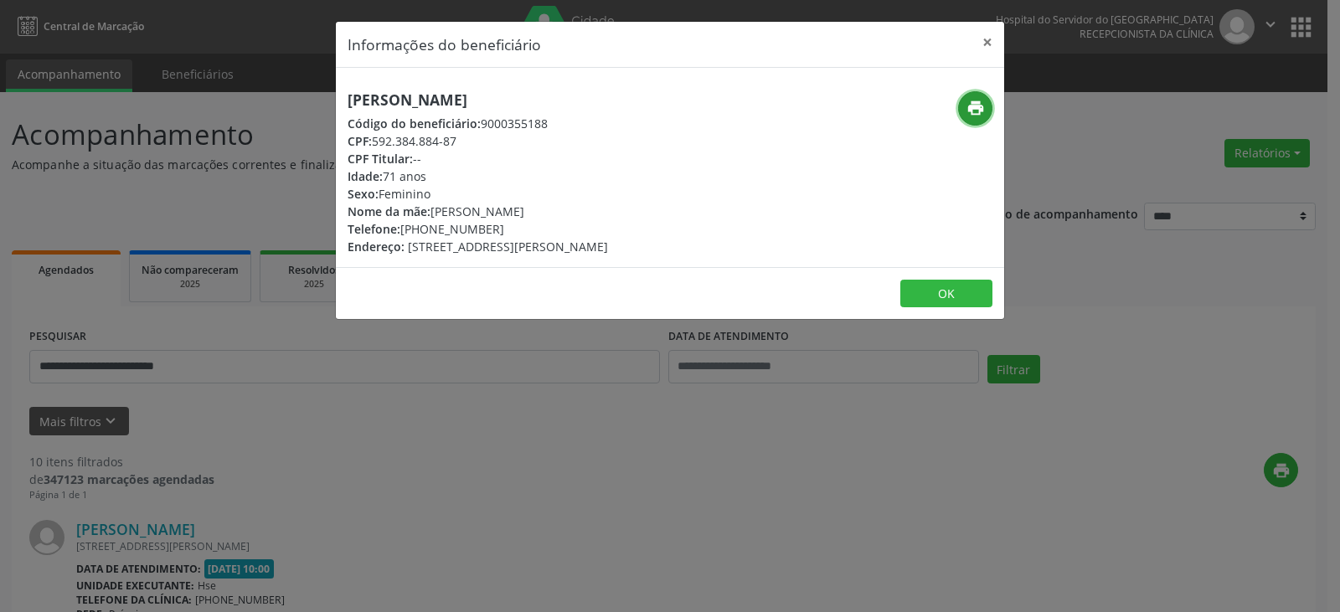
click at [982, 110] on icon "print" at bounding box center [975, 108] width 18 height 18
click at [980, 39] on button "×" at bounding box center [986, 42] width 33 height 41
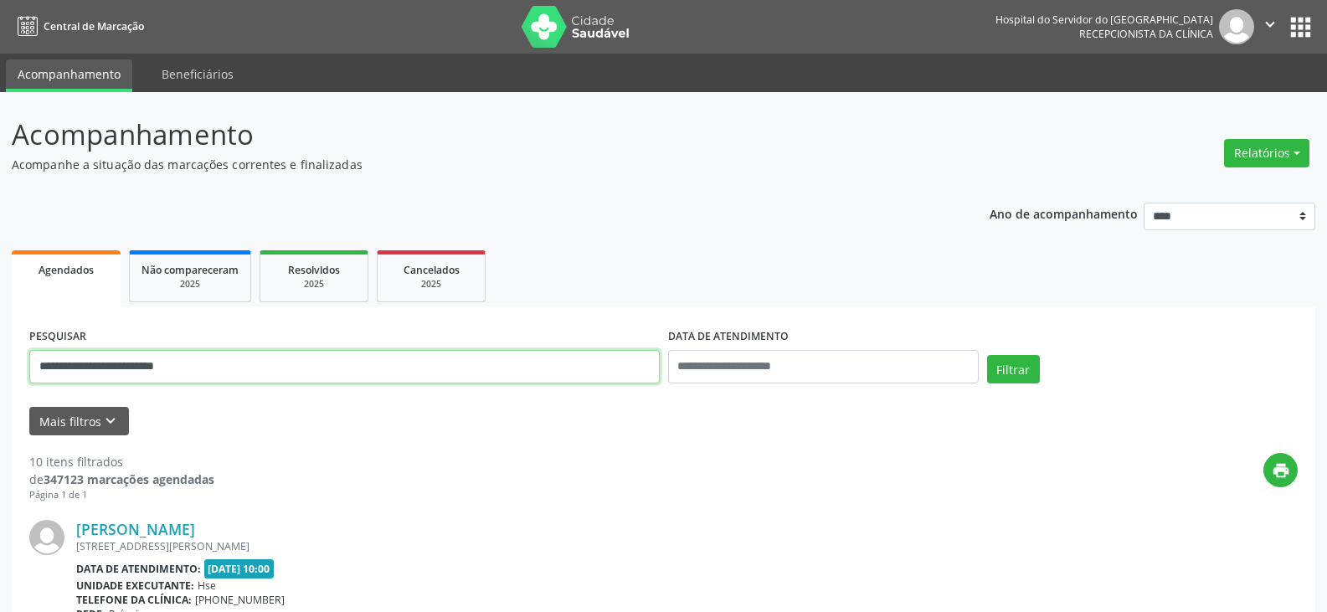
drag, startPoint x: 427, startPoint y: 357, endPoint x: 0, endPoint y: 361, distance: 427.0
click at [987, 355] on button "Filtrar" at bounding box center [1013, 369] width 53 height 28
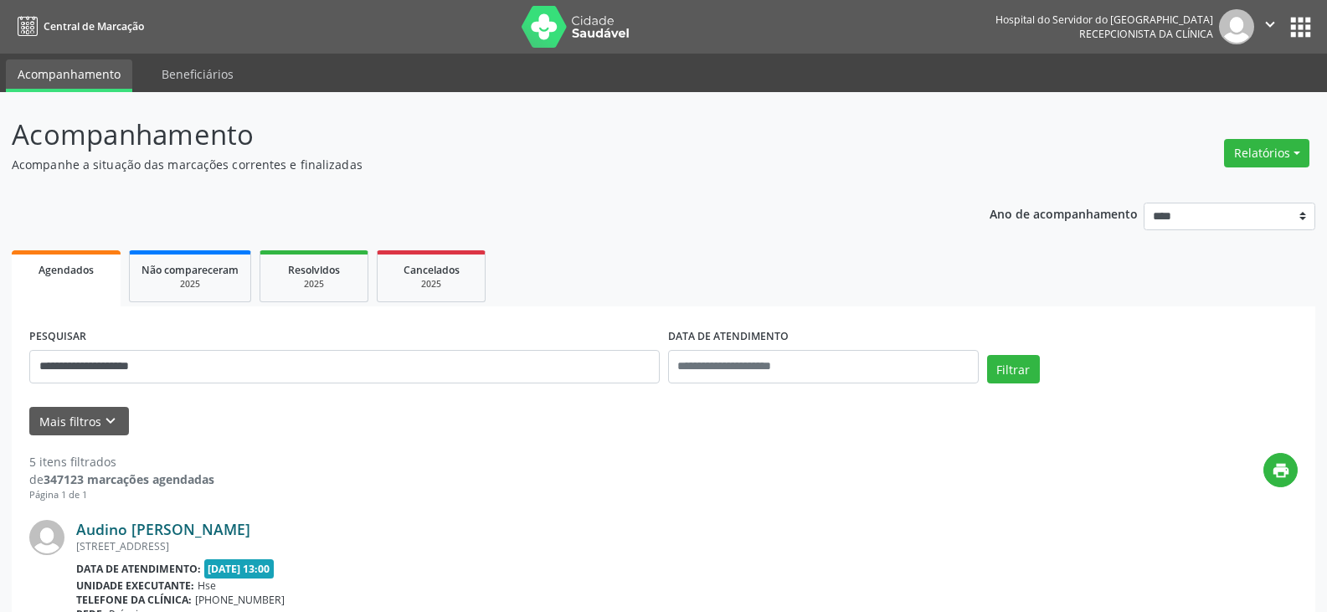
click at [177, 523] on link "Audino [PERSON_NAME]" at bounding box center [163, 529] width 174 height 18
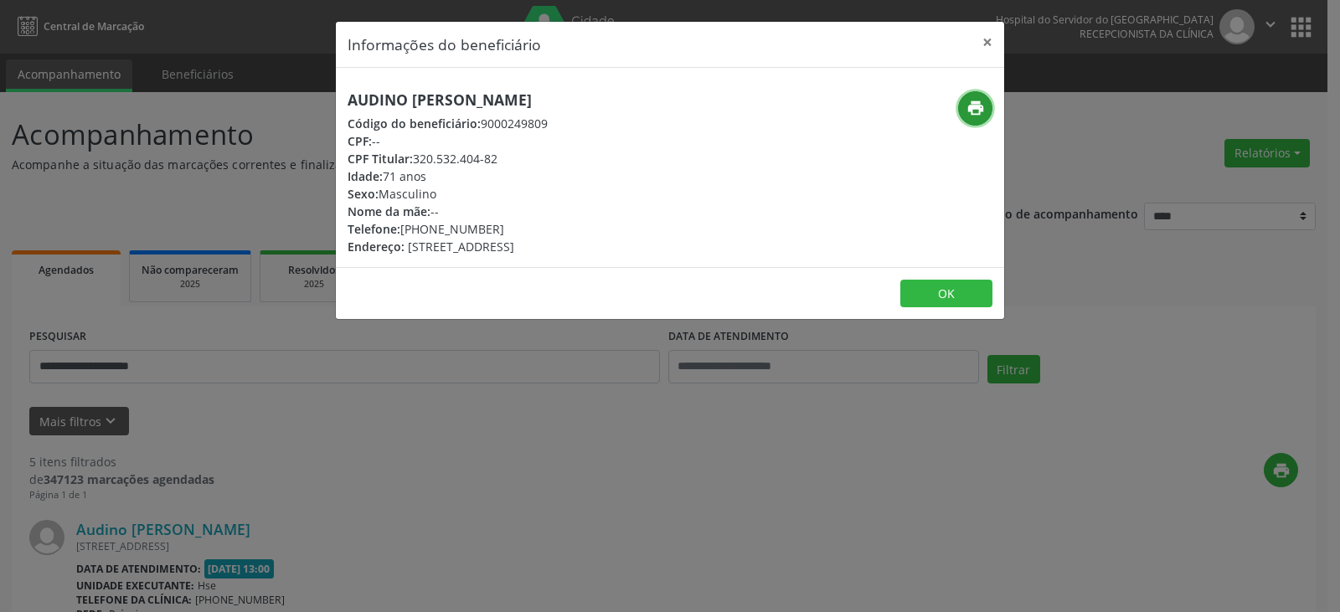
click at [975, 105] on icon "print" at bounding box center [975, 108] width 18 height 18
click at [416, 157] on div "CPF Titular: 320.532.404-82" at bounding box center [447, 159] width 200 height 18
click at [413, 162] on span "CPF Titular:" at bounding box center [379, 159] width 65 height 16
drag, startPoint x: 414, startPoint y: 157, endPoint x: 505, endPoint y: 157, distance: 90.4
click at [505, 157] on div "CPF Titular: 320.532.404-82" at bounding box center [447, 159] width 200 height 18
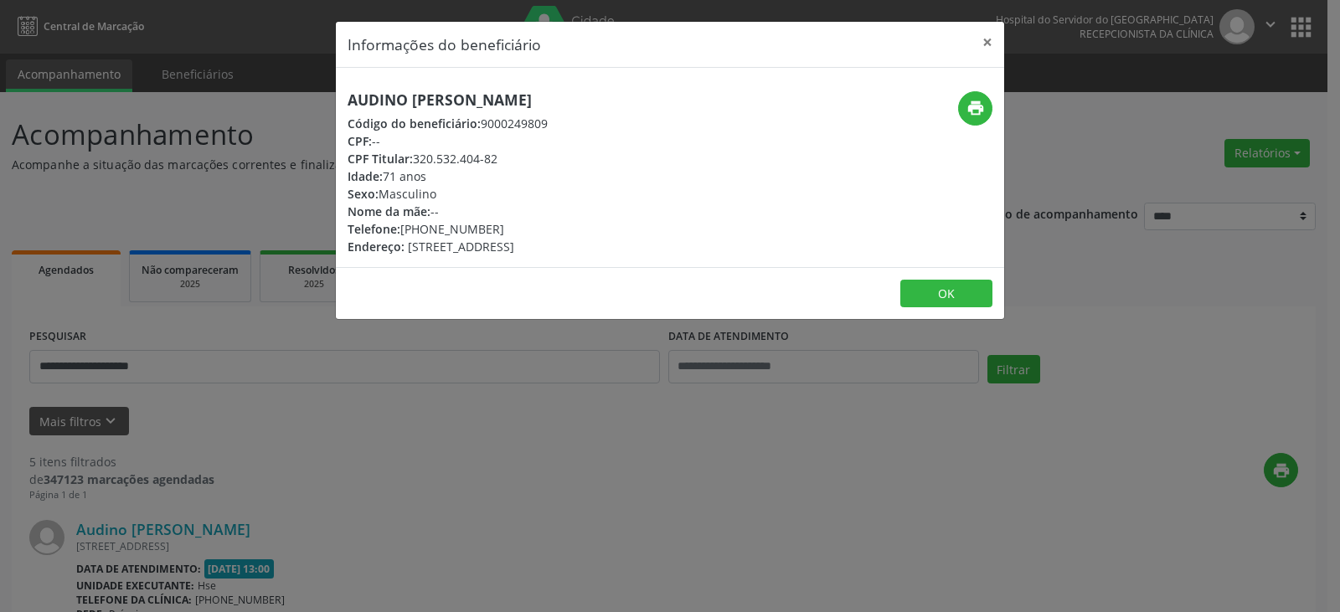
drag, startPoint x: 424, startPoint y: 228, endPoint x: 544, endPoint y: 227, distance: 119.7
click at [544, 227] on div "Telefone: [PHONE_NUMBER]" at bounding box center [447, 229] width 200 height 18
drag, startPoint x: 415, startPoint y: 157, endPoint x: 550, endPoint y: 152, distance: 134.9
click at [548, 152] on div "CPF Titular: 320.532.404-82" at bounding box center [447, 159] width 200 height 18
click at [1001, 43] on button "×" at bounding box center [986, 42] width 33 height 41
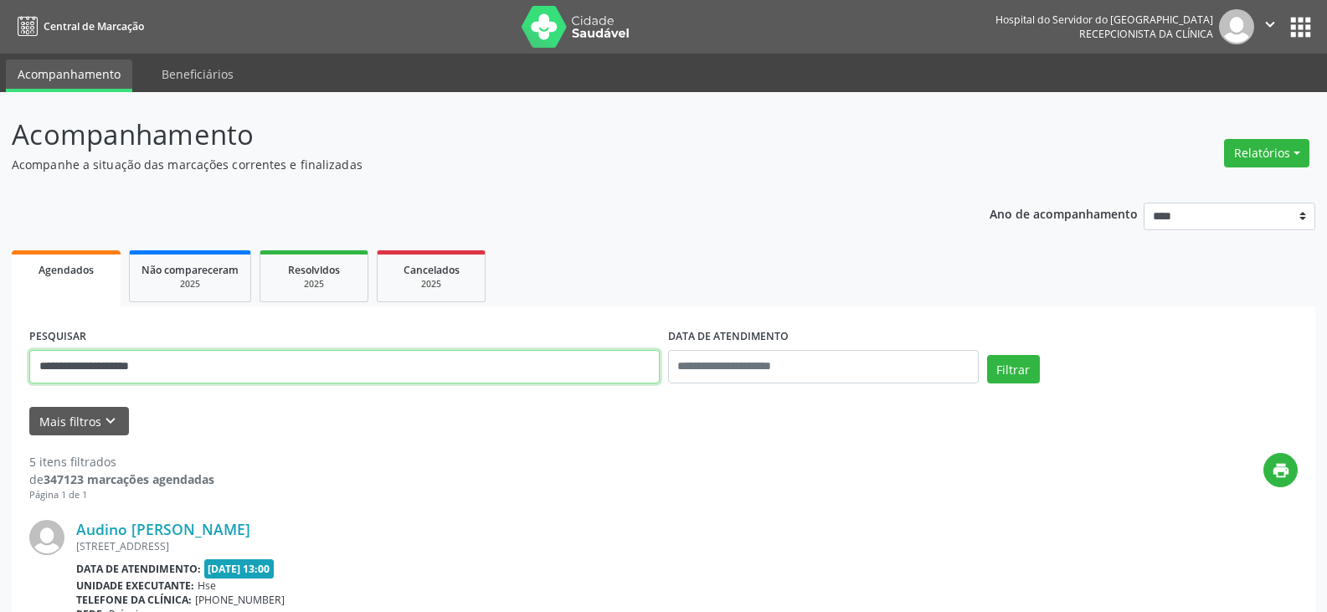
drag, startPoint x: 316, startPoint y: 355, endPoint x: 0, endPoint y: 372, distance: 316.9
paste input "text"
type input "**********"
click at [987, 355] on button "Filtrar" at bounding box center [1013, 369] width 53 height 28
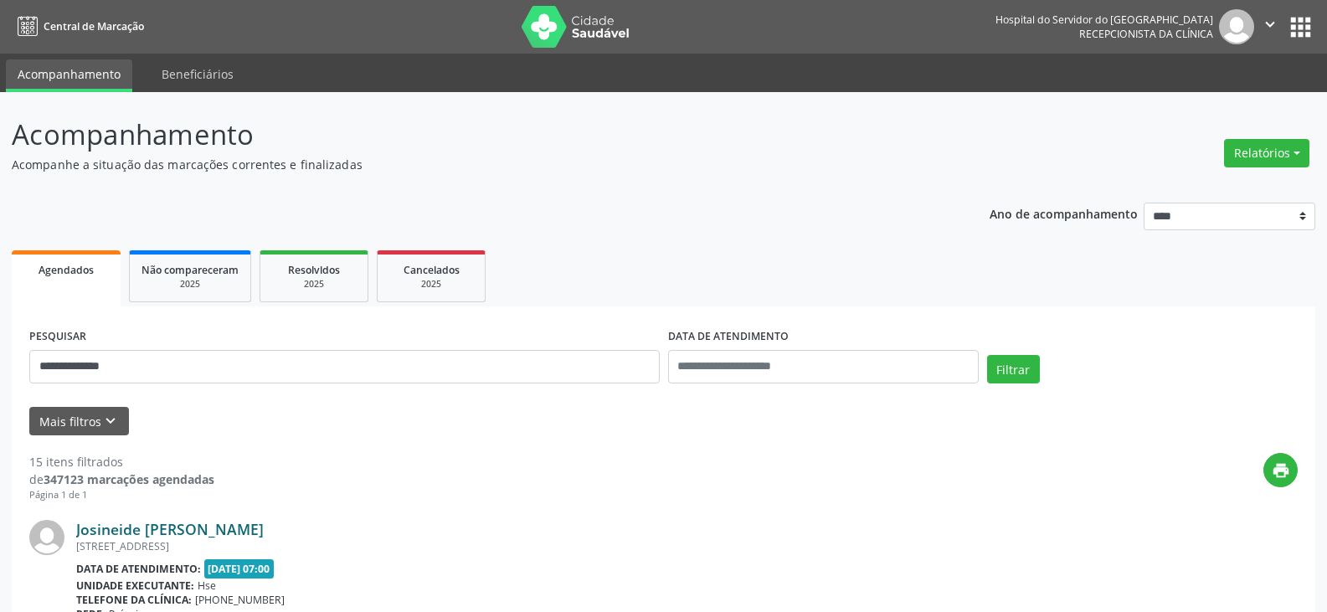
click at [257, 524] on link "Josineide [PERSON_NAME]" at bounding box center [170, 529] width 188 height 18
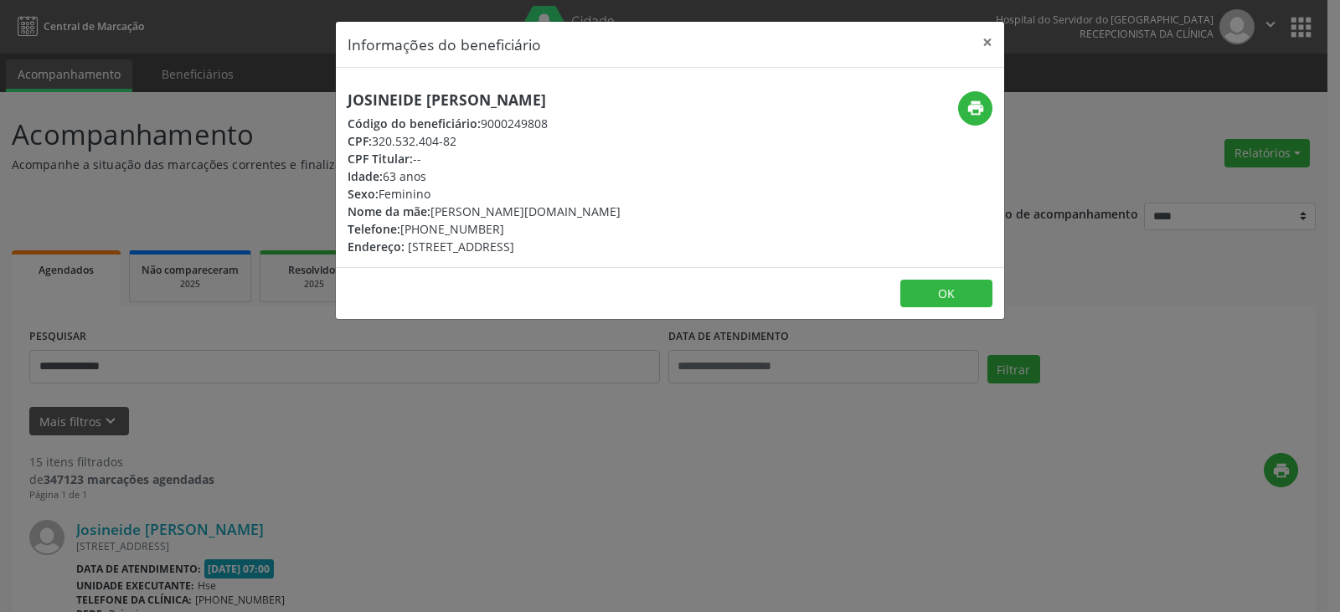
drag, startPoint x: 687, startPoint y: 105, endPoint x: 358, endPoint y: 101, distance: 328.2
click at [358, 101] on h5 "Josineide [PERSON_NAME]" at bounding box center [483, 100] width 273 height 18
click at [599, 100] on h5 "Josineide [PERSON_NAME]" at bounding box center [483, 100] width 273 height 18
drag, startPoint x: 697, startPoint y: 100, endPoint x: 286, endPoint y: 101, distance: 410.2
click at [286, 101] on div "Informações do beneficiário × Josineide [PERSON_NAME] Código do beneficiário: 9…" at bounding box center [670, 306] width 1340 height 612
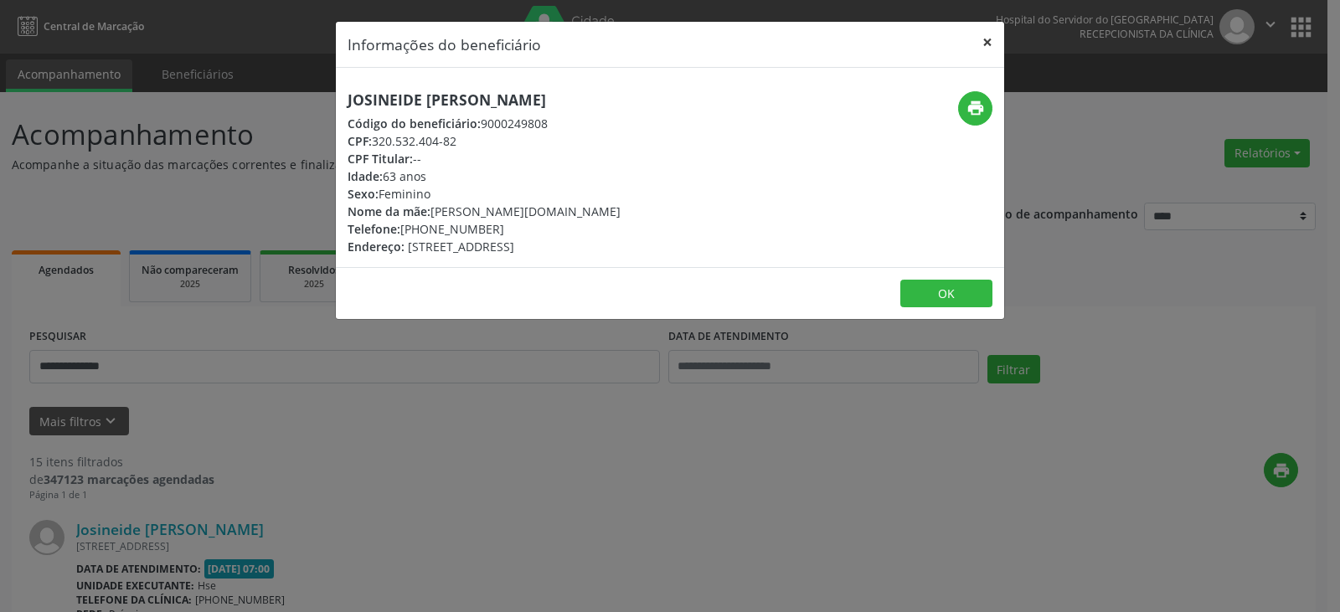
click at [994, 36] on button "×" at bounding box center [986, 42] width 33 height 41
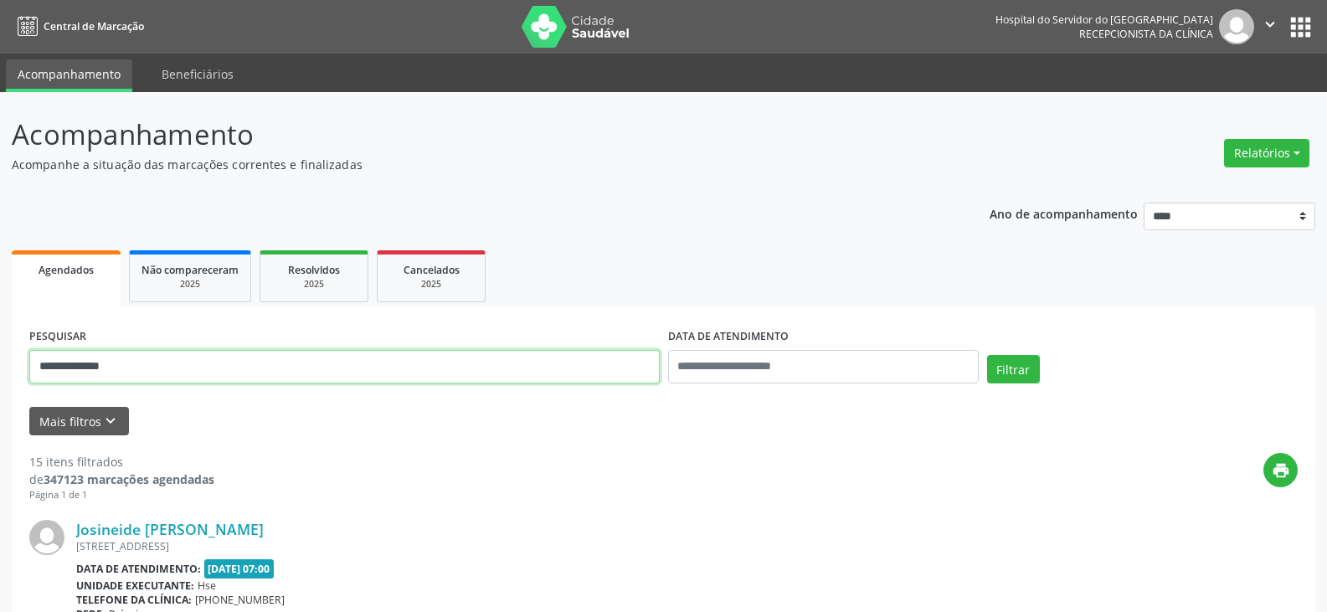
drag, startPoint x: 395, startPoint y: 368, endPoint x: 0, endPoint y: 368, distance: 395.2
type input "*"
click at [987, 355] on button "Filtrar" at bounding box center [1013, 369] width 53 height 28
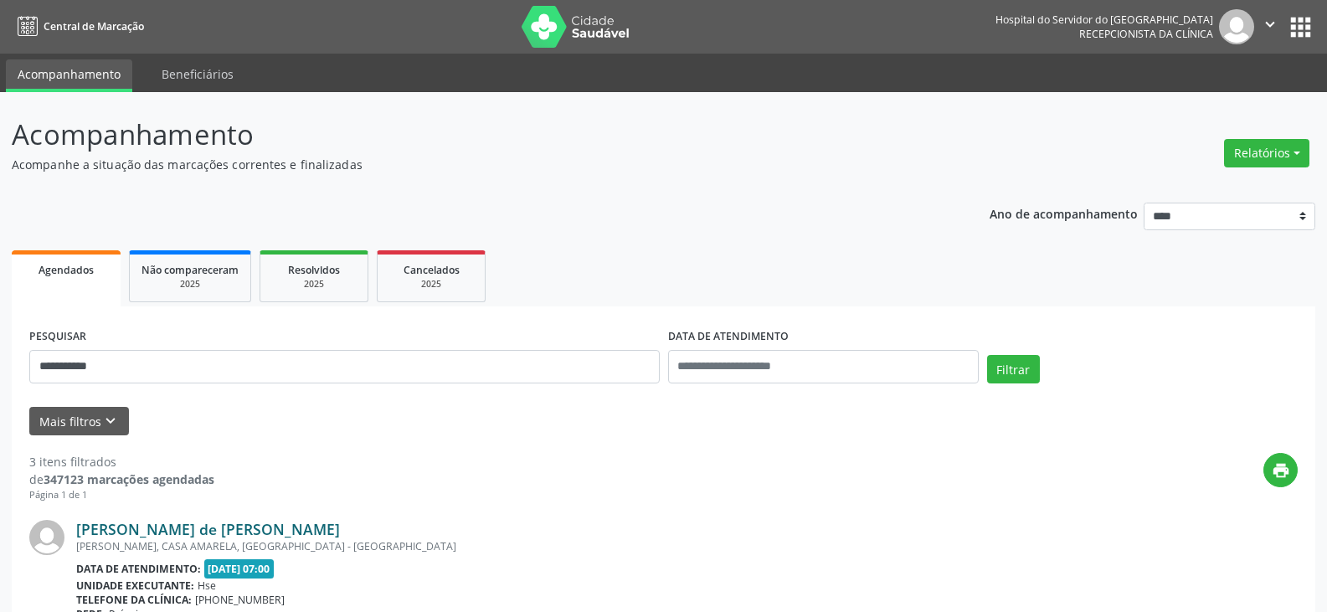
click at [184, 528] on link "[PERSON_NAME] de [PERSON_NAME]" at bounding box center [208, 529] width 264 height 18
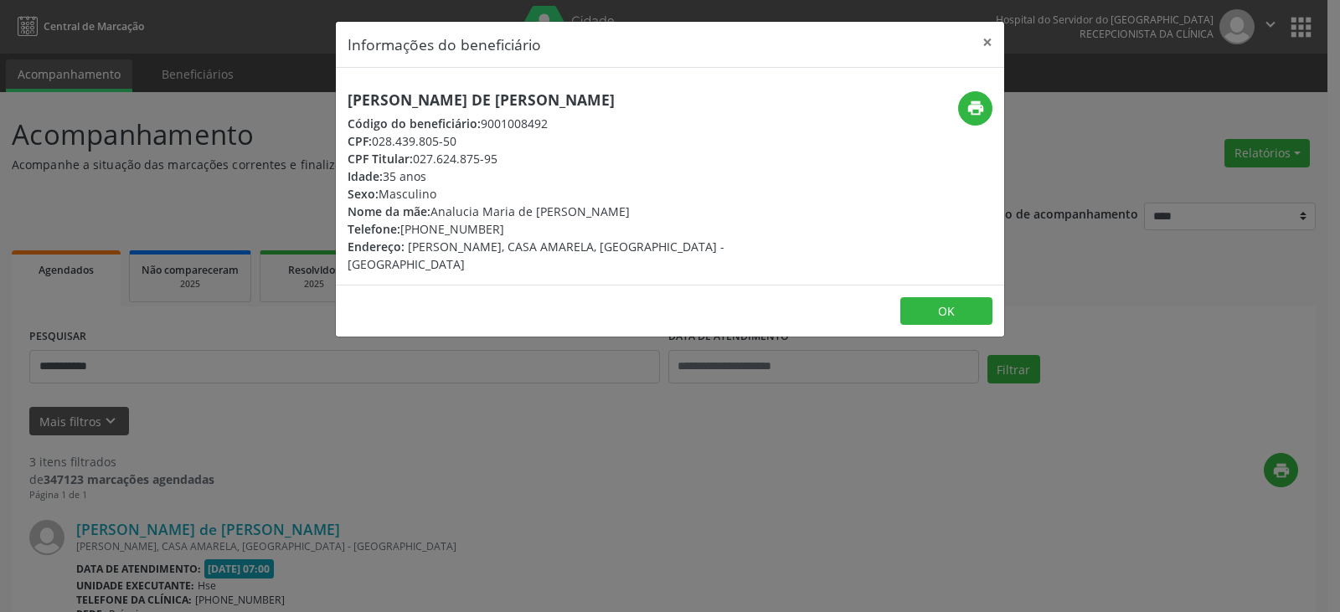
drag, startPoint x: 416, startPoint y: 157, endPoint x: 510, endPoint y: 158, distance: 93.8
click at [510, 158] on div "CPF Titular: 027.624.875-95" at bounding box center [558, 159] width 422 height 18
drag, startPoint x: 427, startPoint y: 230, endPoint x: 495, endPoint y: 224, distance: 68.1
click at [495, 224] on div "Telefone: [PHONE_NUMBER]" at bounding box center [558, 229] width 422 height 18
drag, startPoint x: 415, startPoint y: 157, endPoint x: 518, endPoint y: 157, distance: 103.0
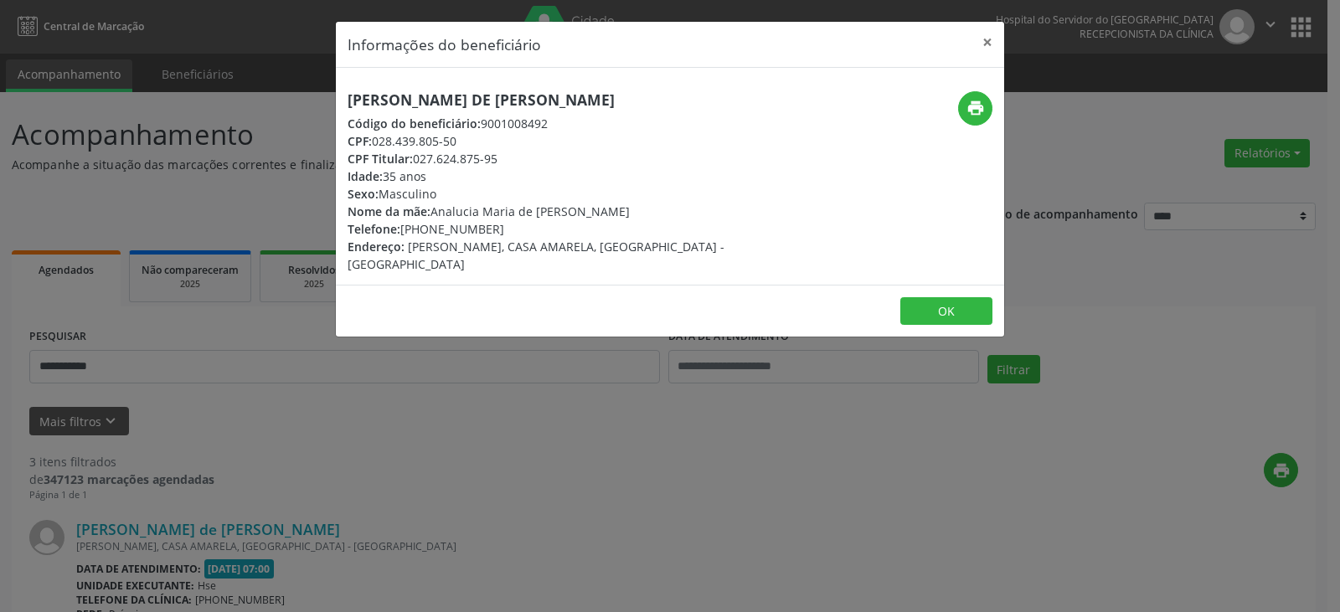
click at [518, 157] on div "CPF Titular: 027.624.875-95" at bounding box center [558, 159] width 422 height 18
click at [975, 92] on button "print" at bounding box center [975, 108] width 34 height 34
click at [446, 158] on div "CPF Titular: 027.624.875-95" at bounding box center [558, 159] width 422 height 18
click at [446, 160] on div "CPF Titular: 027.624.875-95" at bounding box center [558, 159] width 422 height 18
drag, startPoint x: 416, startPoint y: 158, endPoint x: 501, endPoint y: 157, distance: 85.4
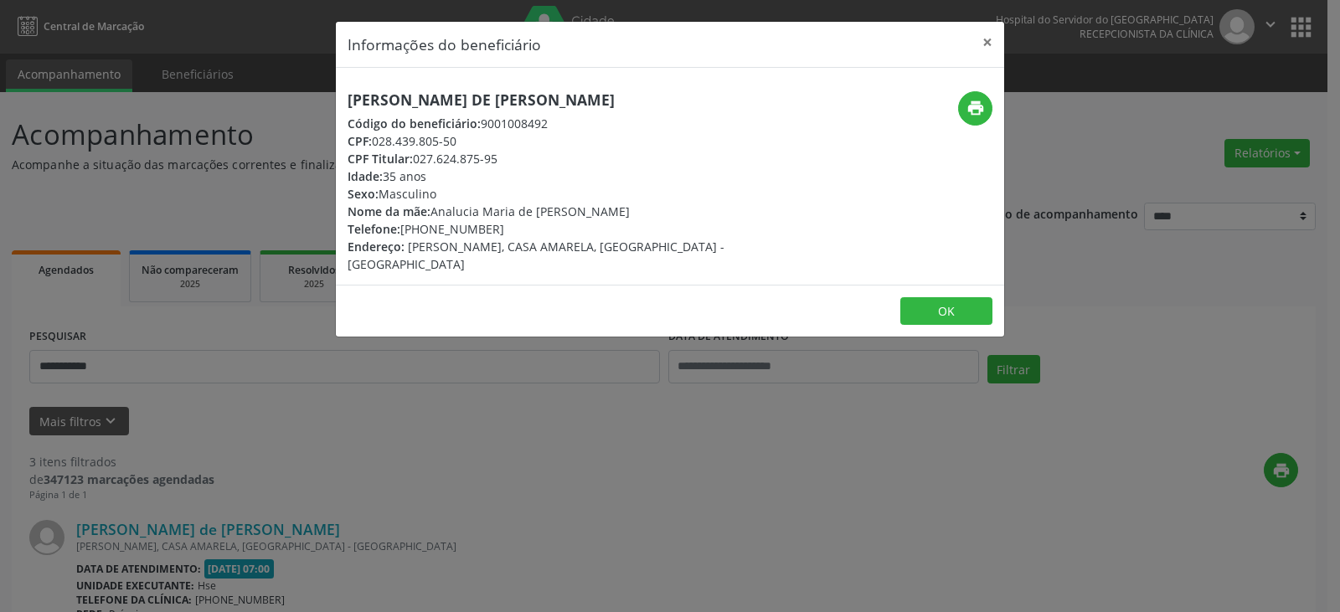
click at [501, 157] on div "CPF Titular: 027.624.875-95" at bounding box center [558, 159] width 422 height 18
click at [995, 39] on button "×" at bounding box center [986, 42] width 33 height 41
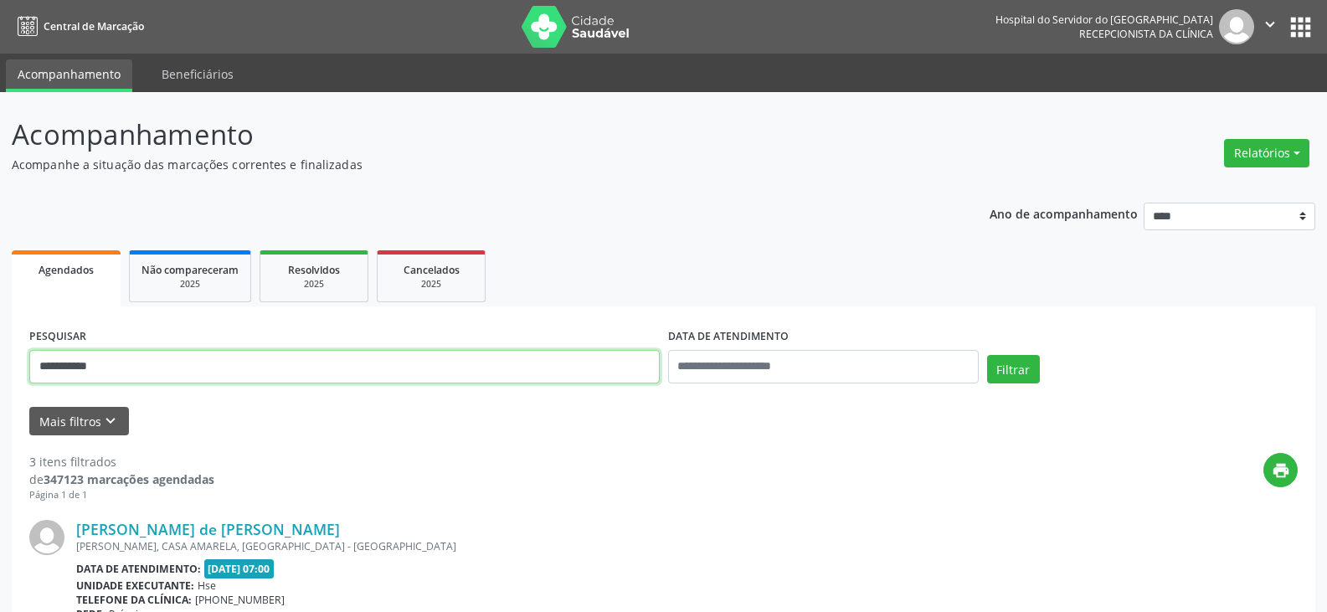
drag, startPoint x: 270, startPoint y: 359, endPoint x: 0, endPoint y: 366, distance: 270.5
paste input "***"
type input "**********"
click at [987, 355] on button "Filtrar" at bounding box center [1013, 369] width 53 height 28
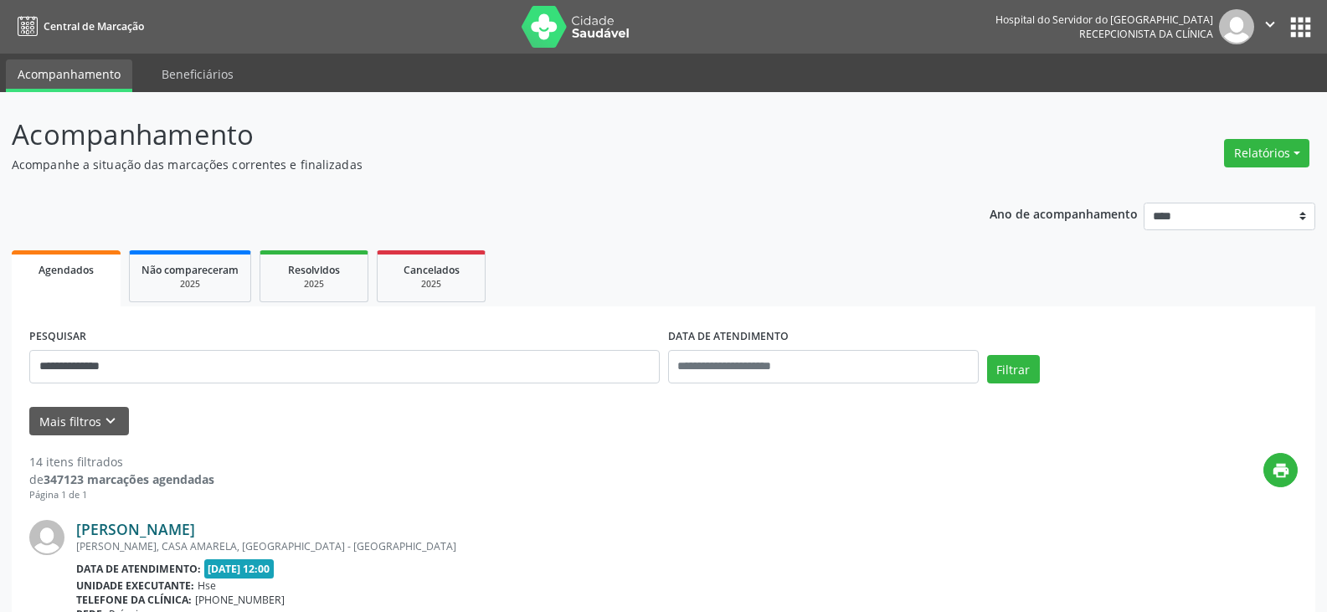
click at [195, 537] on link "[PERSON_NAME]" at bounding box center [135, 529] width 119 height 18
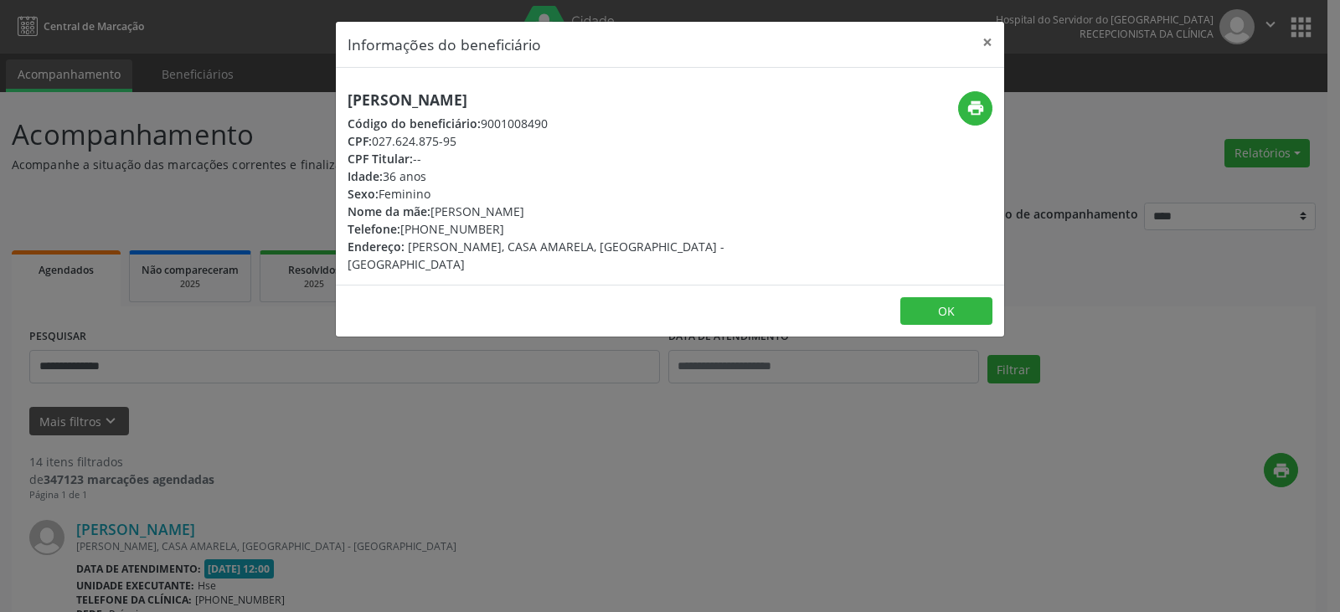
drag, startPoint x: 575, startPoint y: 99, endPoint x: 342, endPoint y: 105, distance: 233.7
click at [342, 105] on div "[PERSON_NAME] Código do beneficiário: 9001008490 CPF: 027.624.875-95 CPF Titula…" at bounding box center [558, 182] width 445 height 182
